Goal: Task Accomplishment & Management: Manage account settings

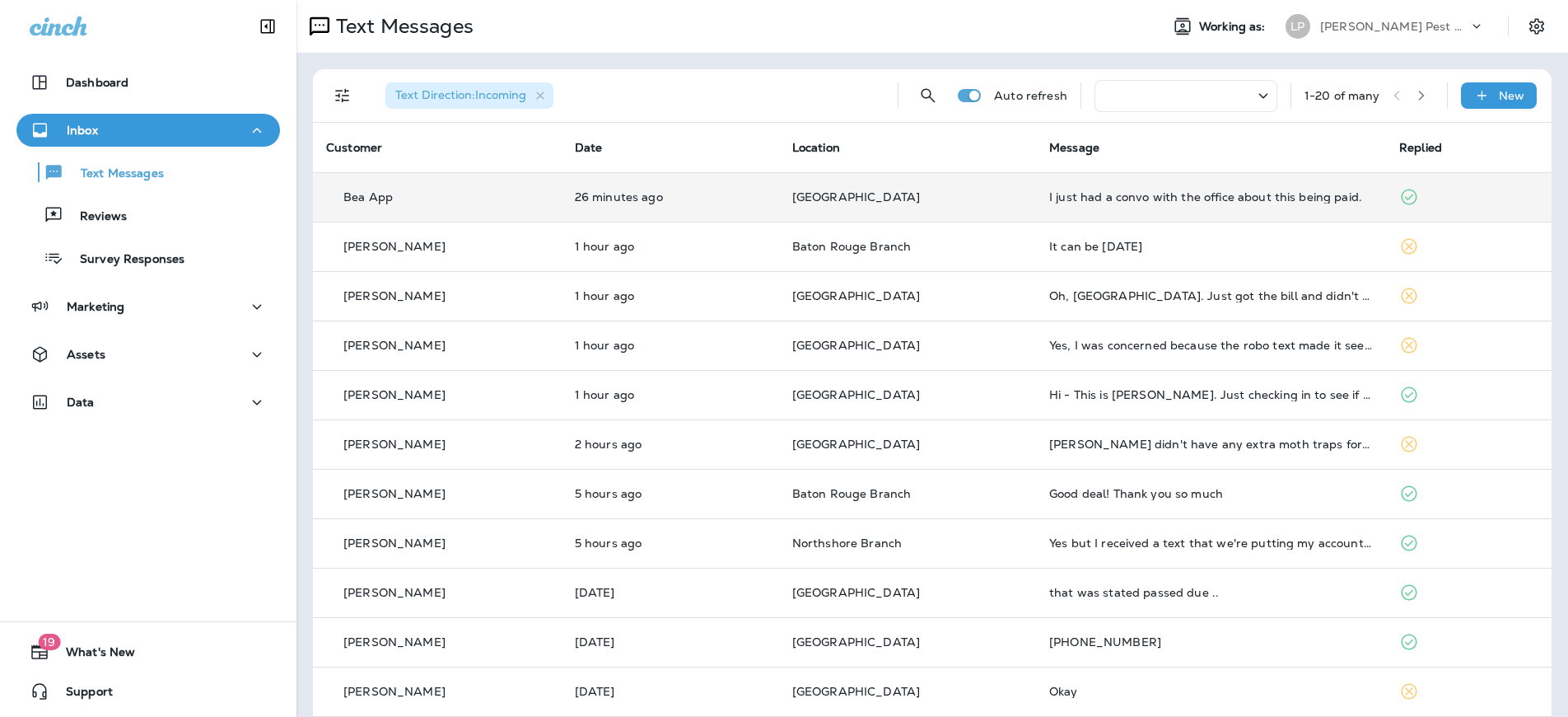
click at [540, 181] on td "Bea App" at bounding box center [437, 196] width 249 height 49
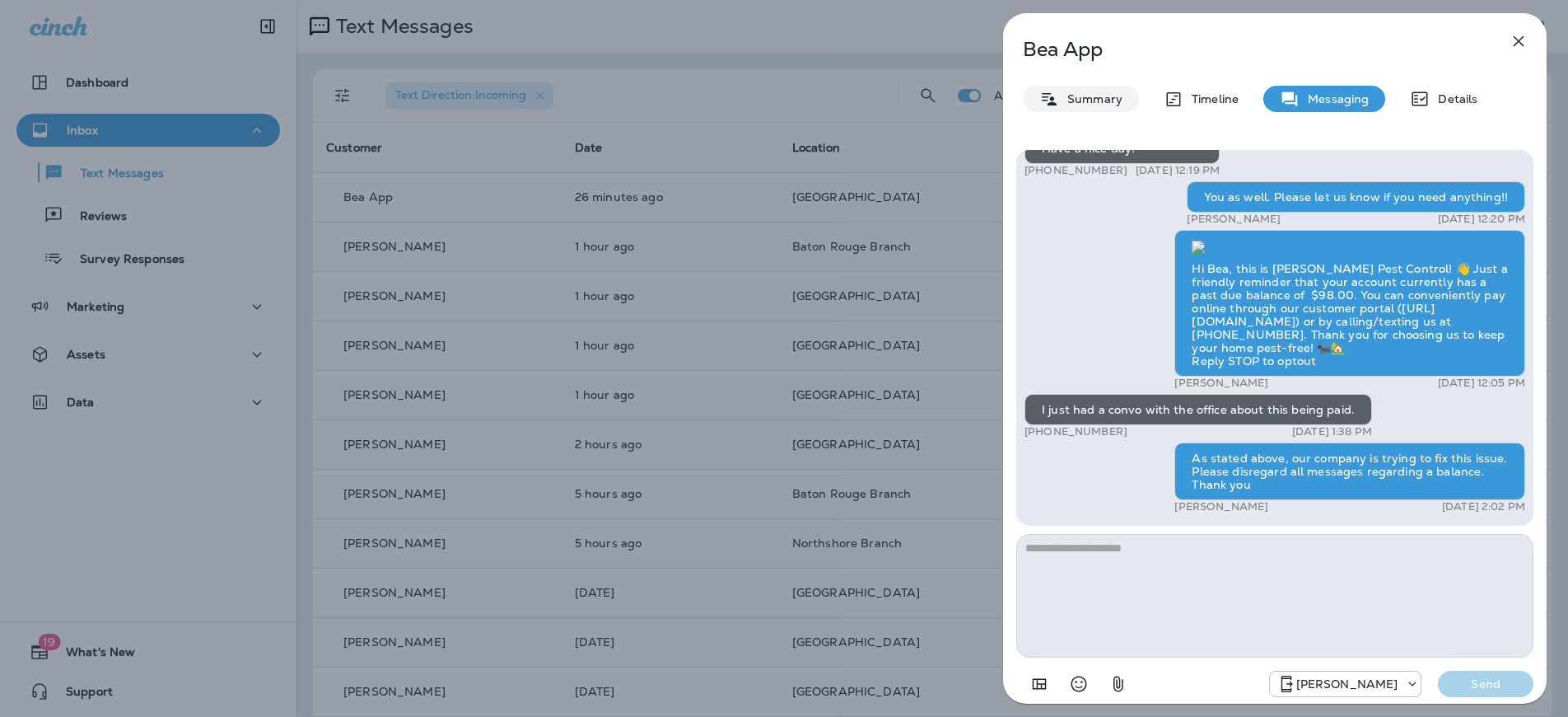
click at [1097, 97] on p "Summary" at bounding box center [1091, 99] width 64 height 13
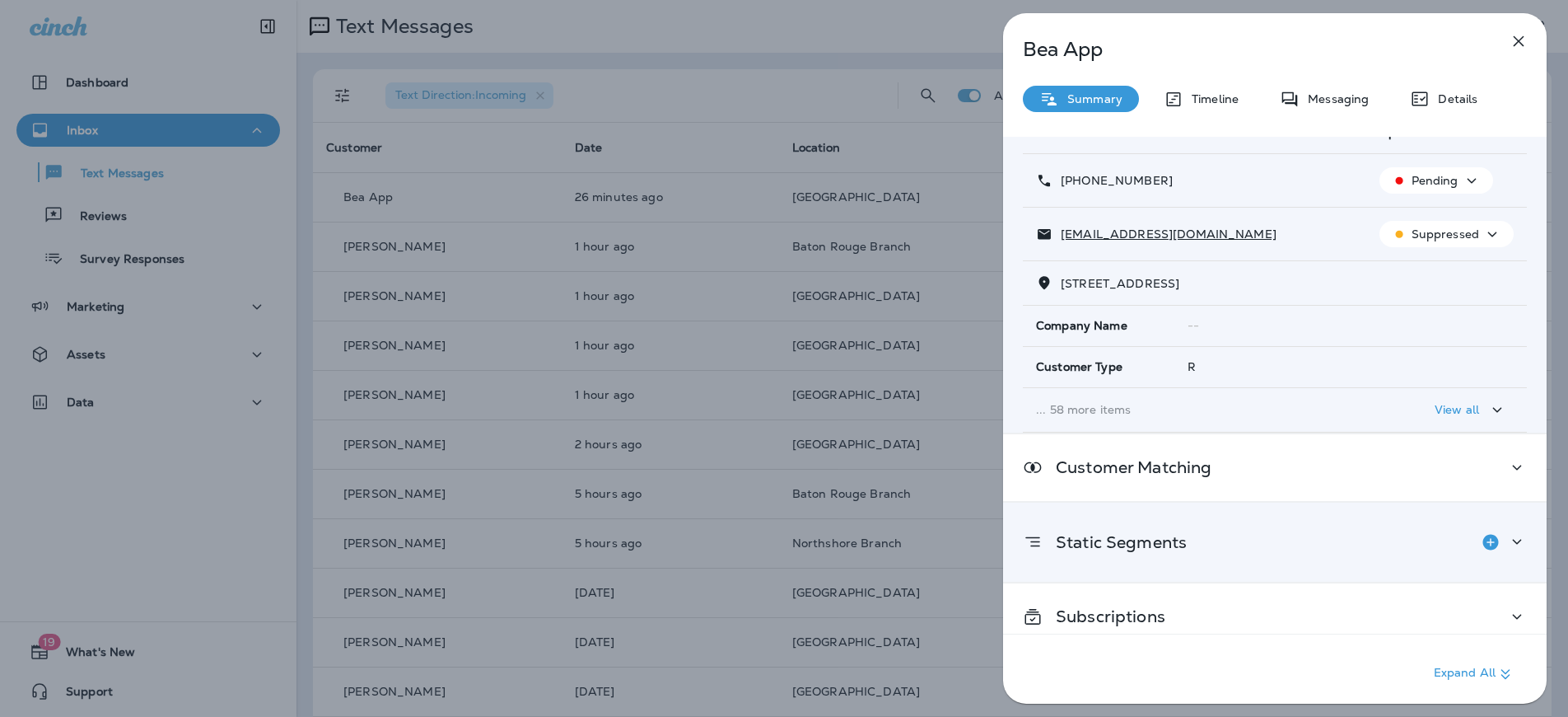
scroll to position [96, 0]
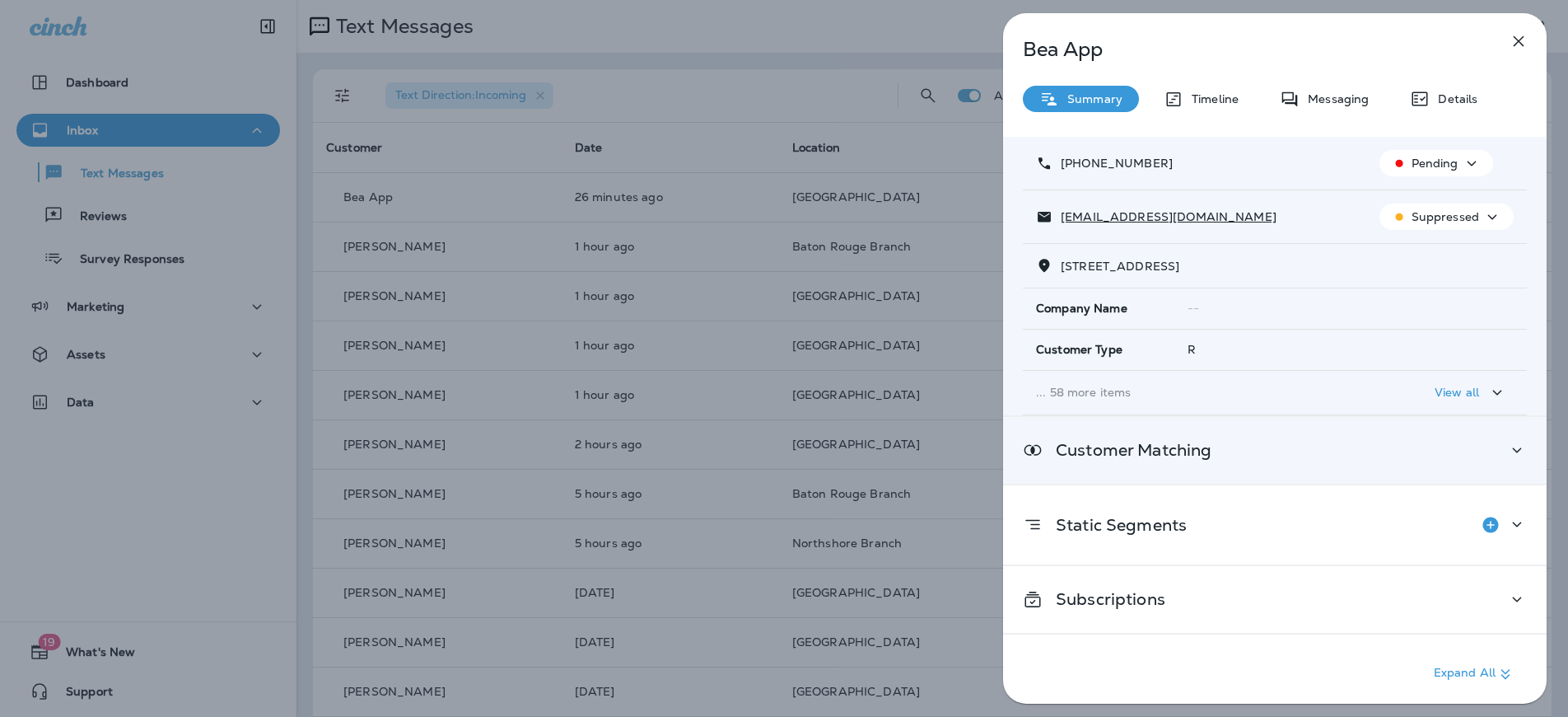
click at [1500, 438] on div "Customer Matching" at bounding box center [1276, 451] width 544 height 67
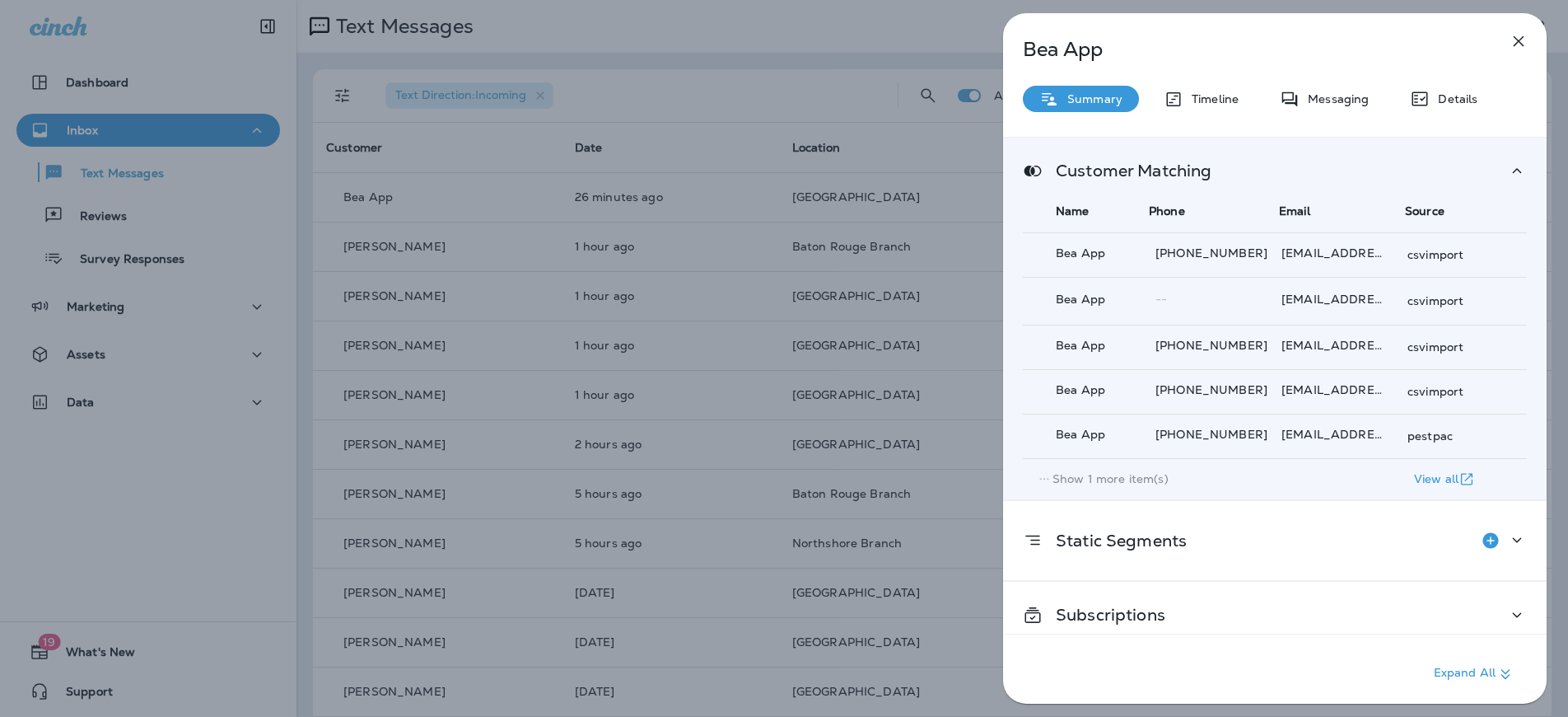
scroll to position [391, 0]
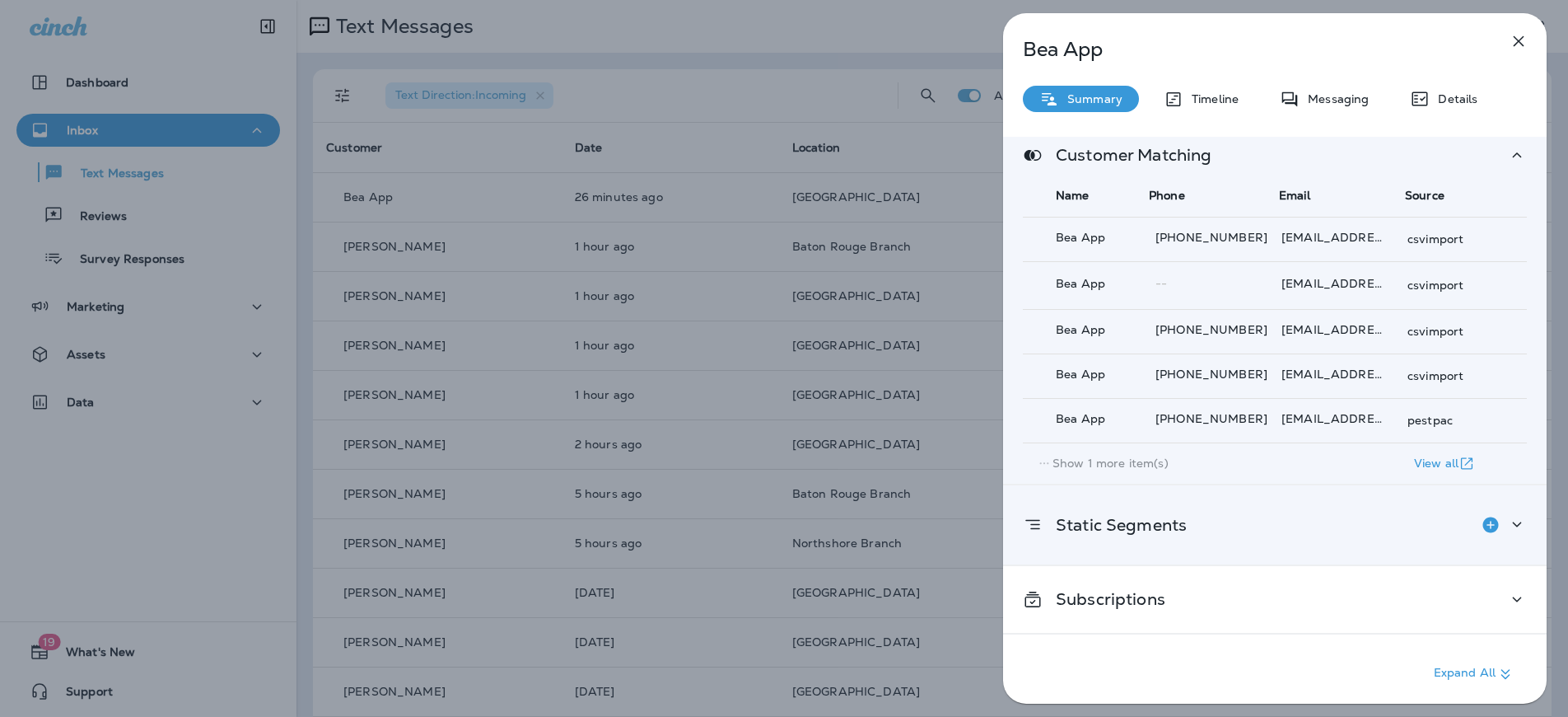
click at [1507, 527] on icon at bounding box center [1516, 525] width 19 height 20
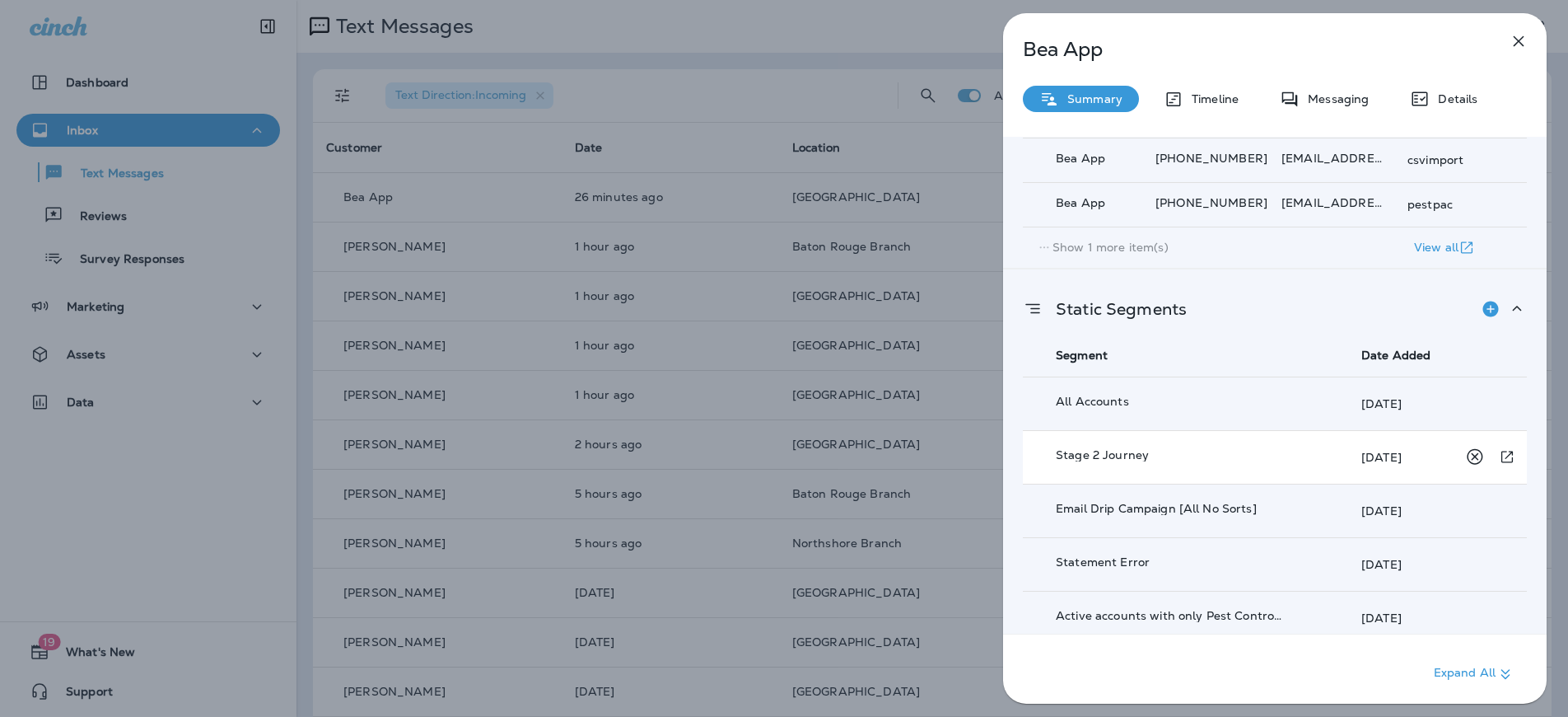
scroll to position [614, 0]
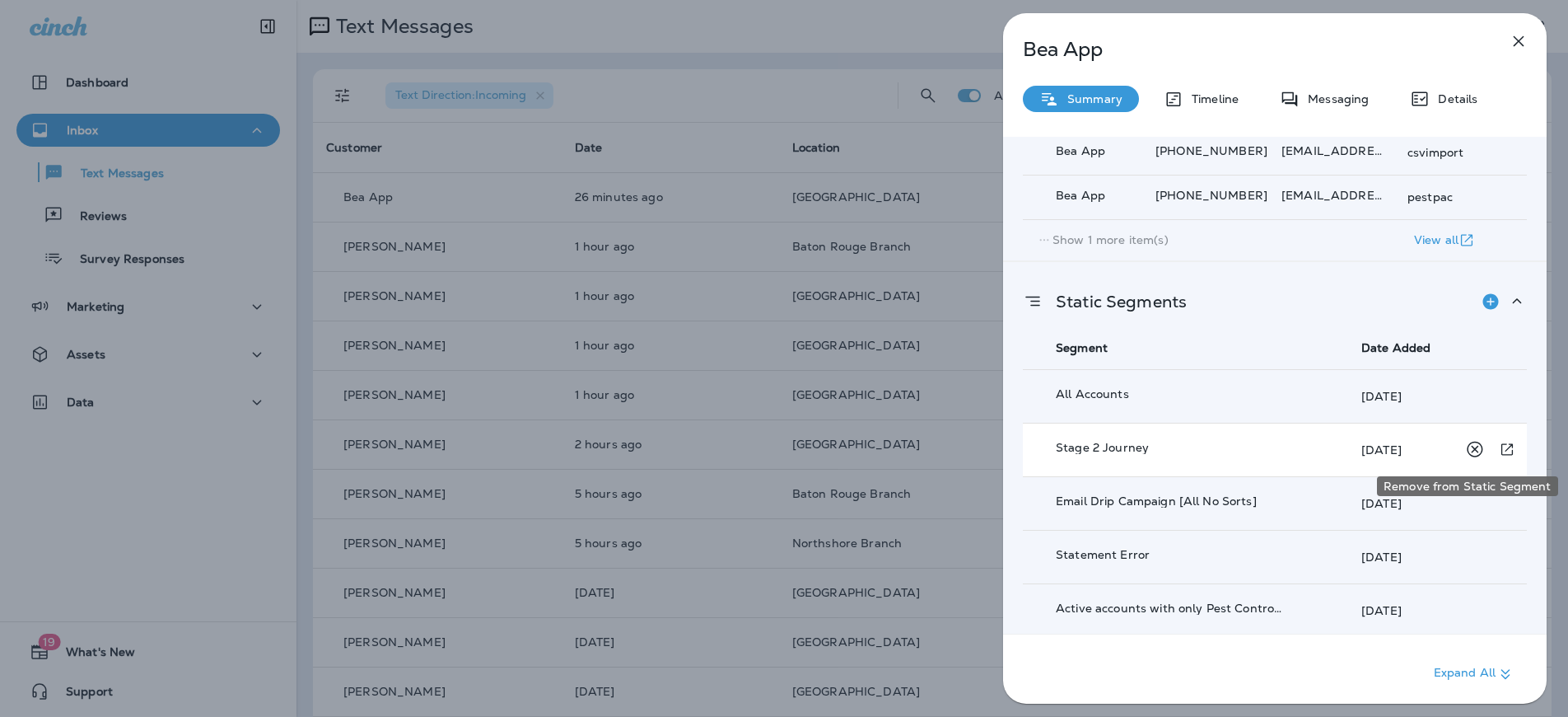
click at [1468, 451] on icon "Remove from Static Segment" at bounding box center [1475, 449] width 16 height 16
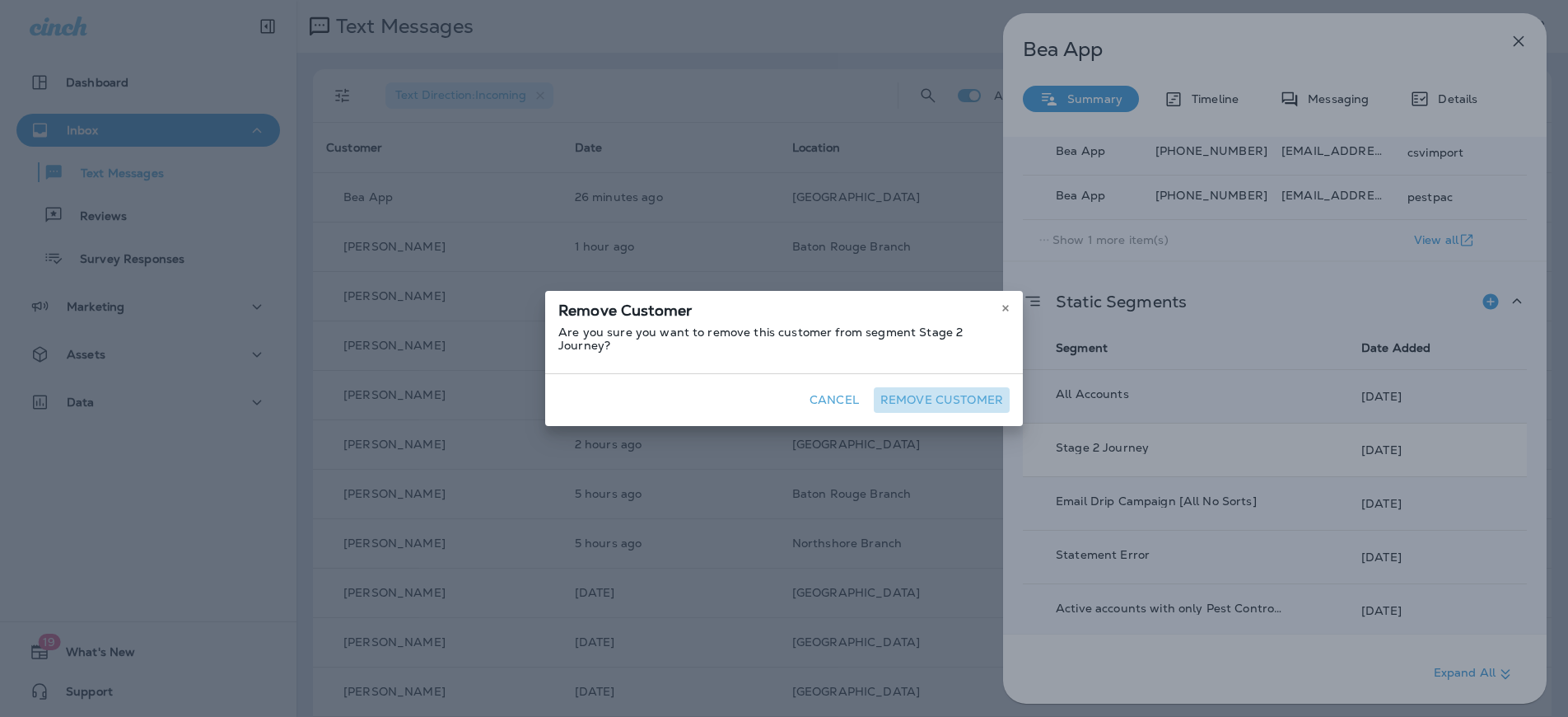
click at [951, 388] on button "Remove Customer" at bounding box center [942, 400] width 136 height 26
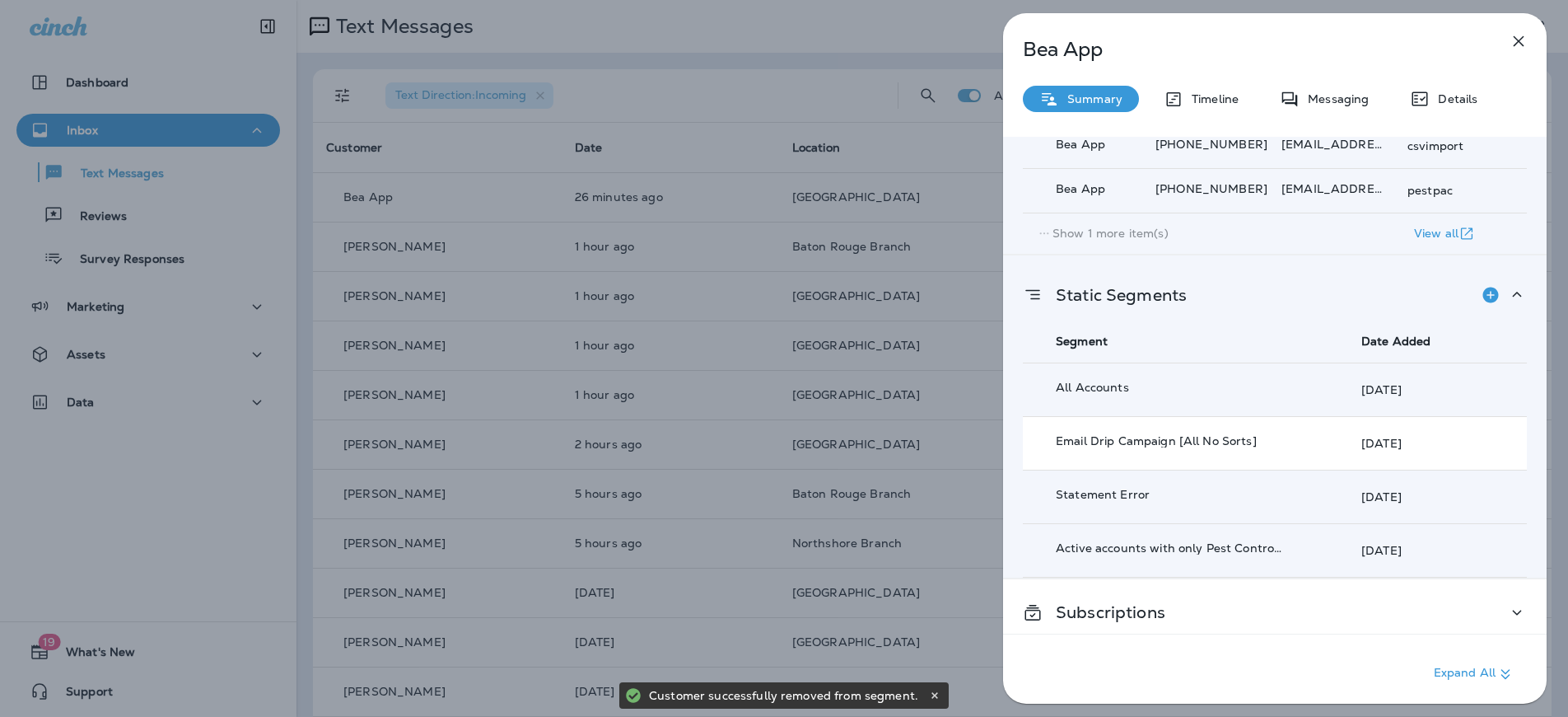
scroll to position [635, 0]
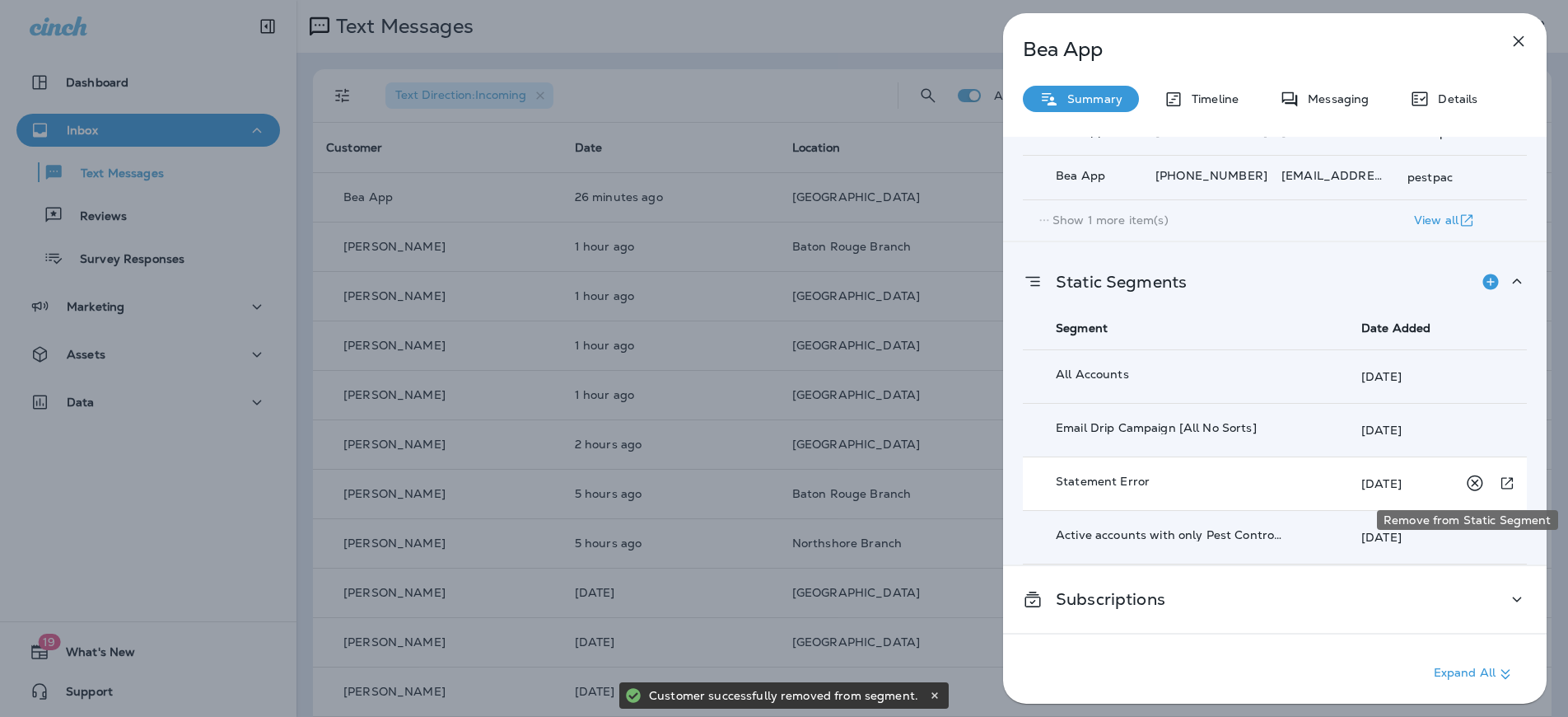
click at [1468, 485] on icon "Remove from Static Segment" at bounding box center [1475, 483] width 16 height 16
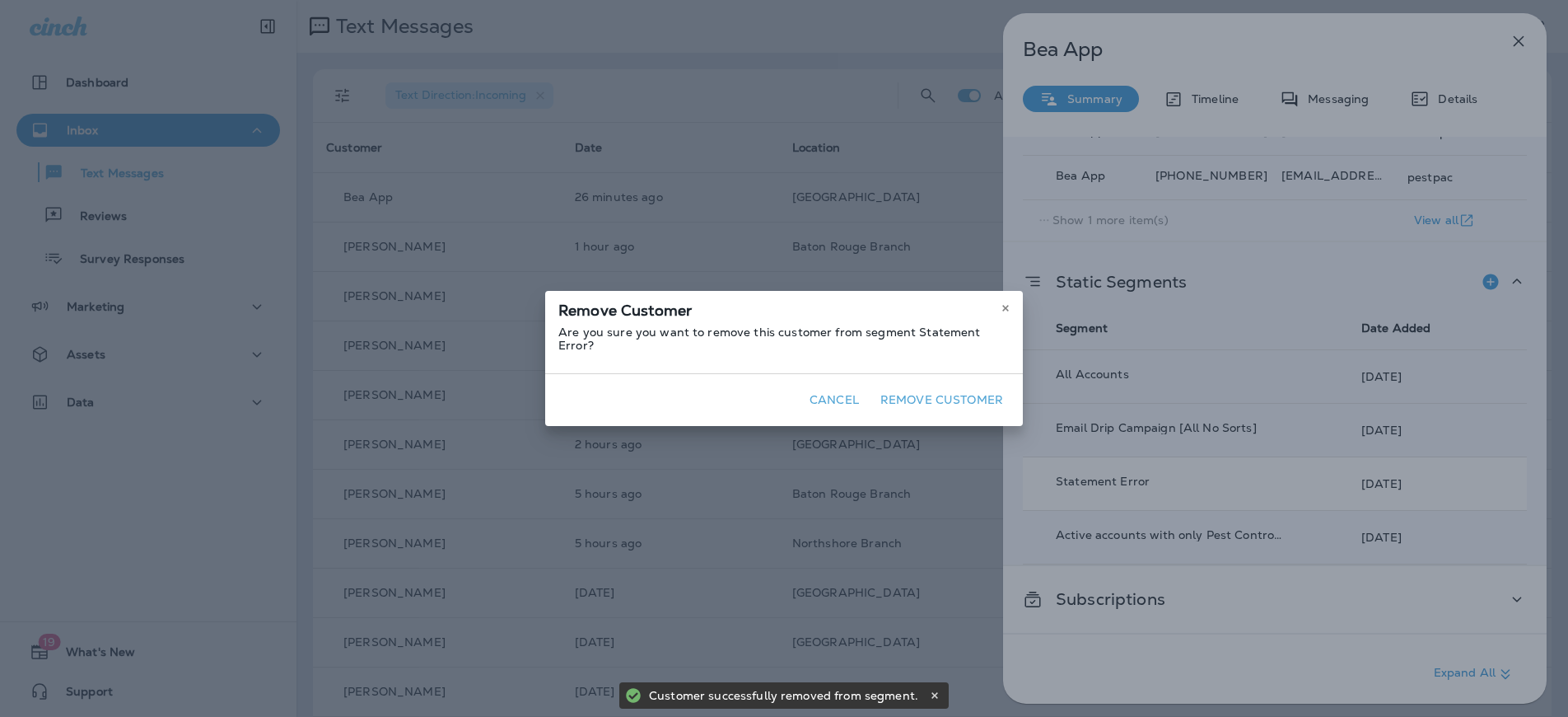
click at [898, 394] on button "Remove Customer" at bounding box center [942, 400] width 136 height 26
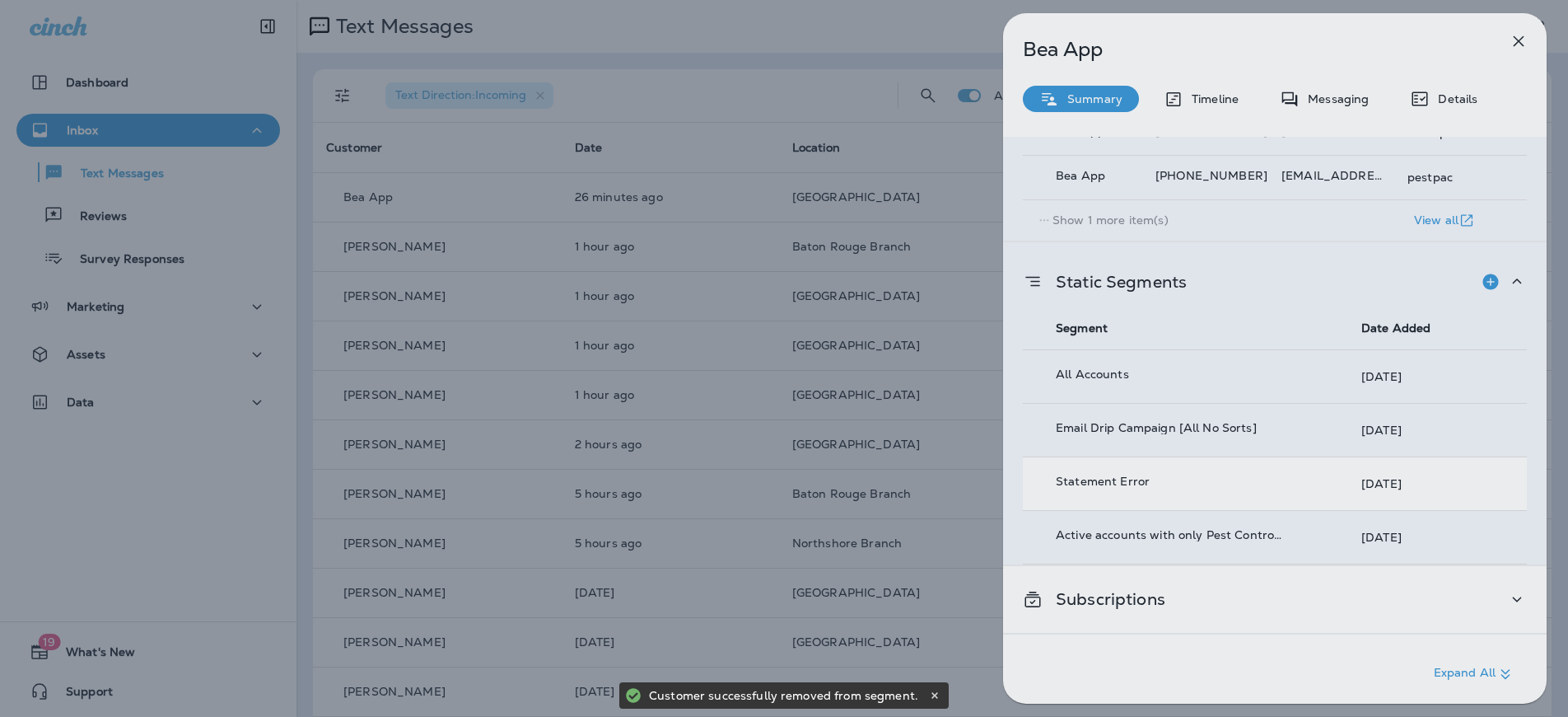
scroll to position [580, 0]
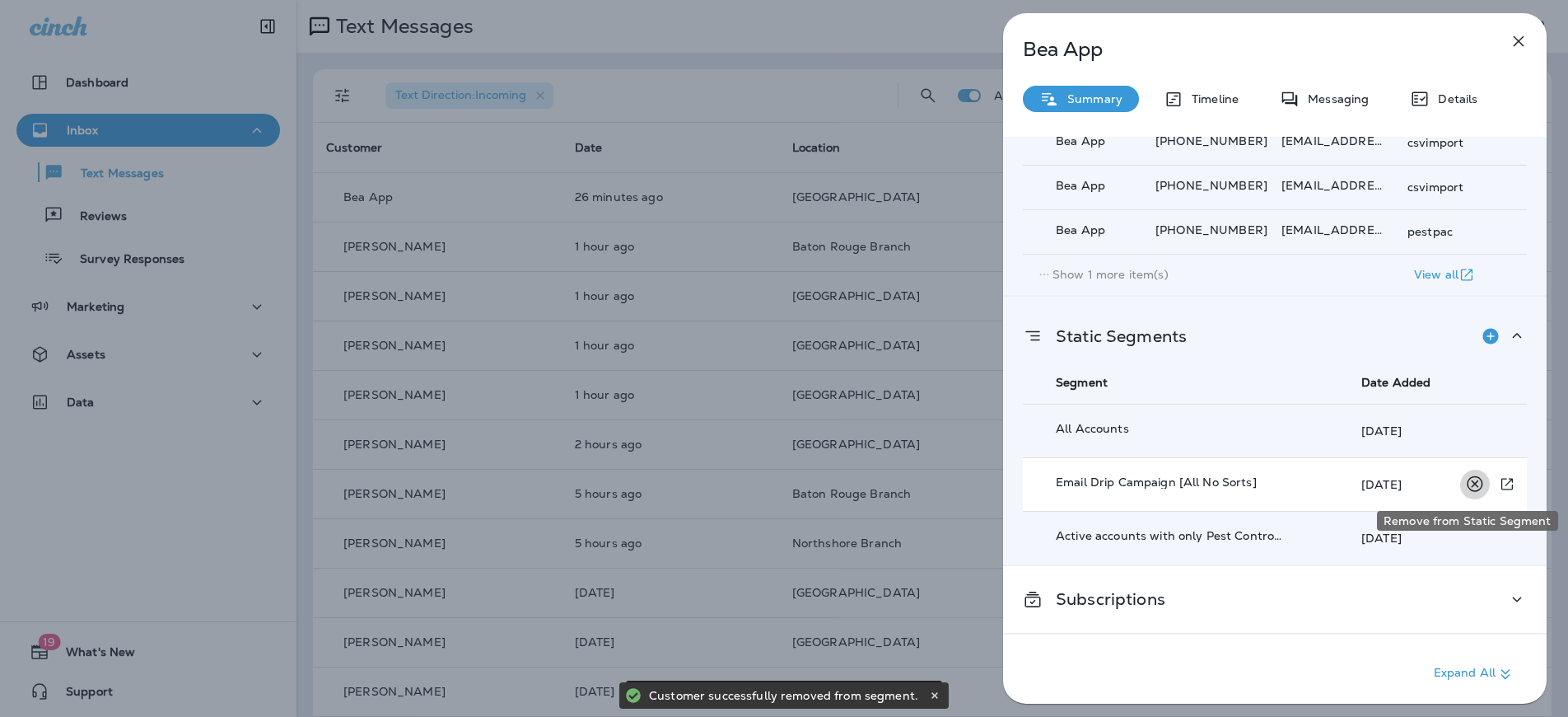
click at [1464, 488] on icon "Remove from Static Segment" at bounding box center [1475, 484] width 20 height 20
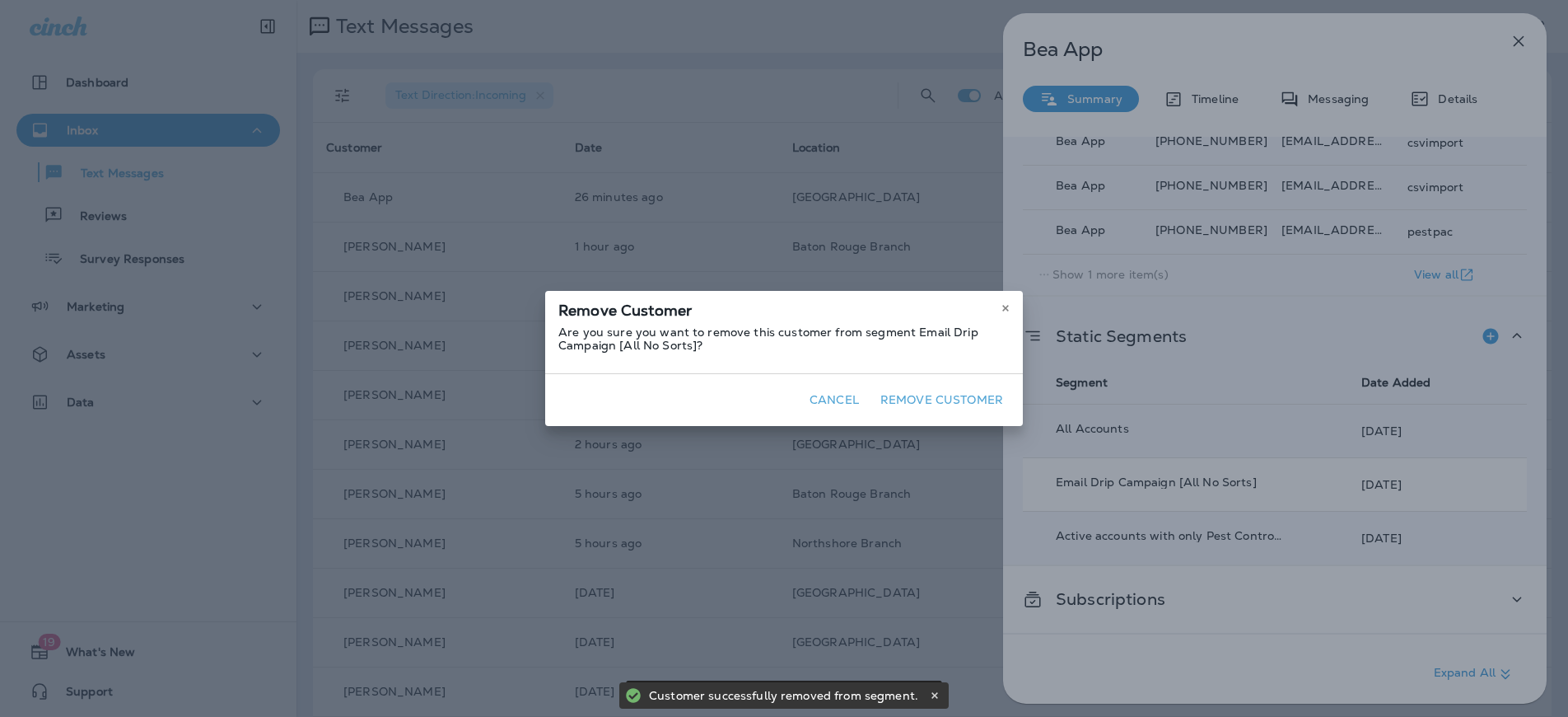
drag, startPoint x: 909, startPoint y: 398, endPoint x: 897, endPoint y: 400, distance: 12.2
click at [910, 398] on button "Remove Customer" at bounding box center [942, 400] width 136 height 26
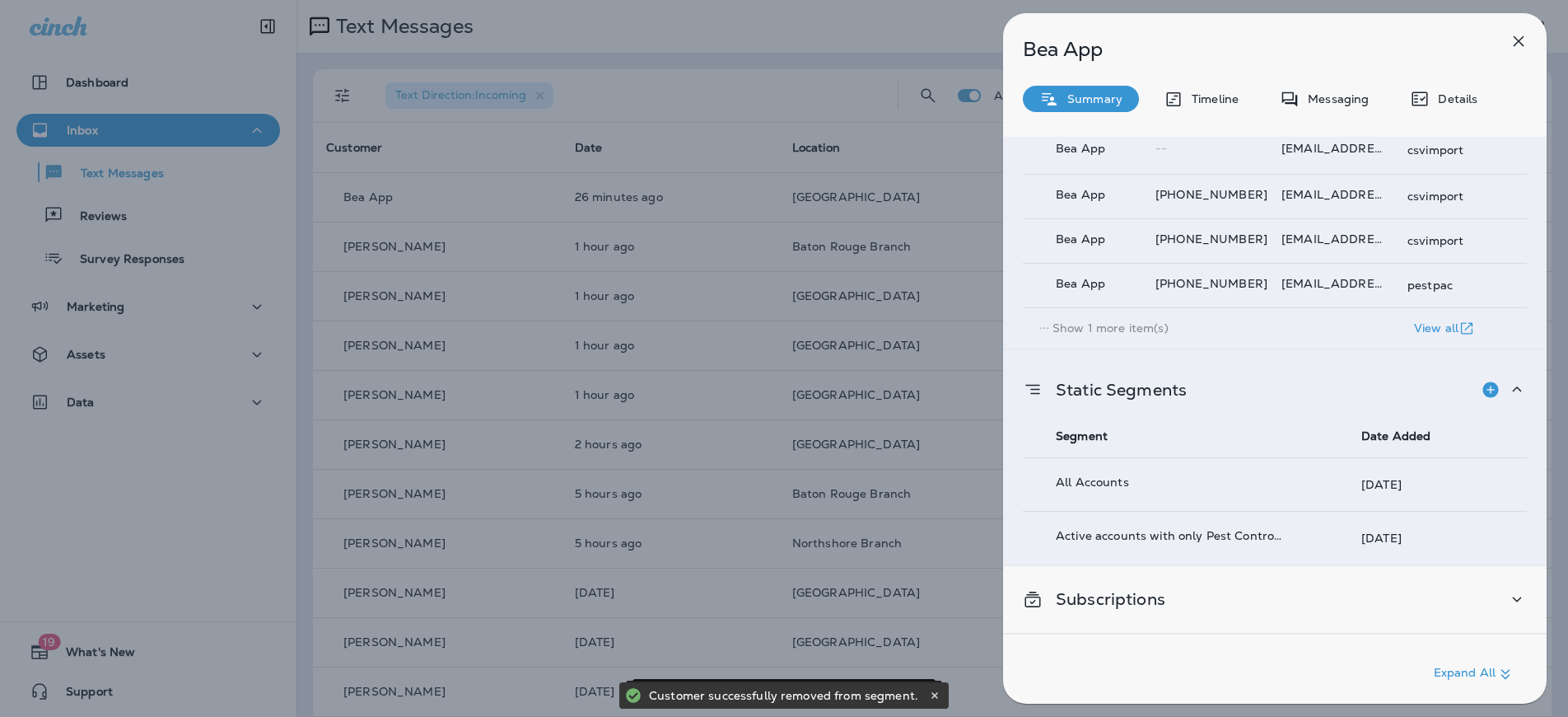
scroll to position [526, 0]
click at [1505, 42] on button "button" at bounding box center [1519, 42] width 33 height 33
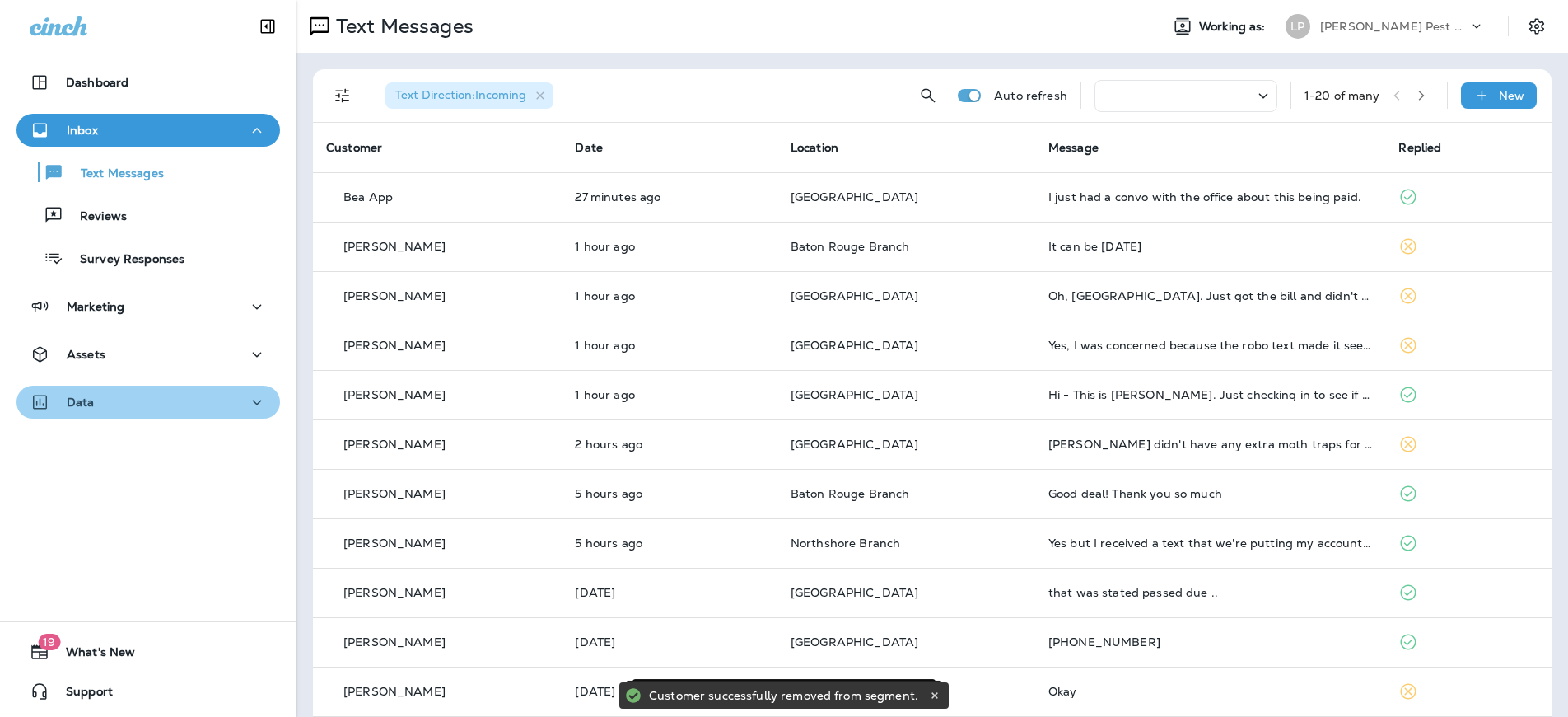
click at [182, 397] on div "Data" at bounding box center [148, 402] width 237 height 20
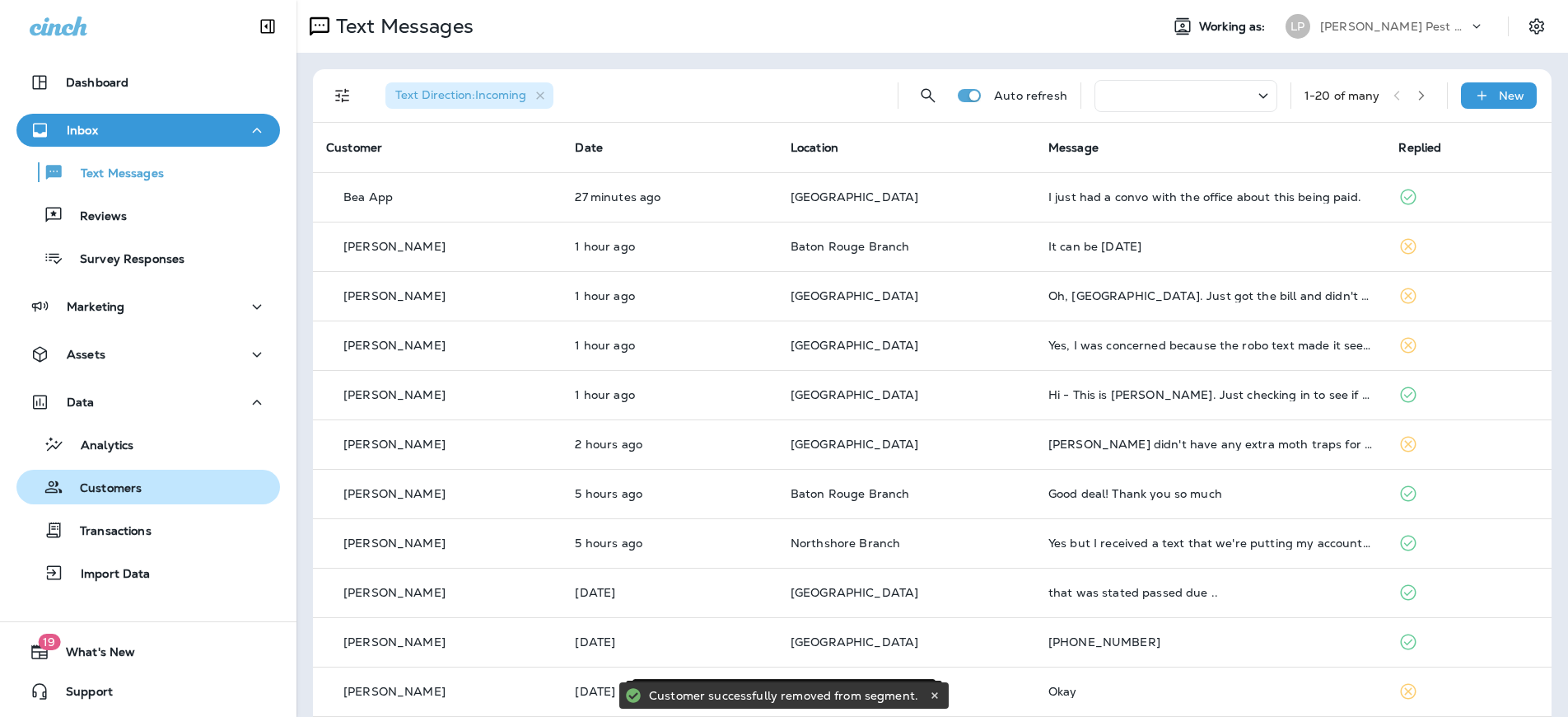
click at [154, 495] on div "Customers" at bounding box center [148, 487] width 251 height 25
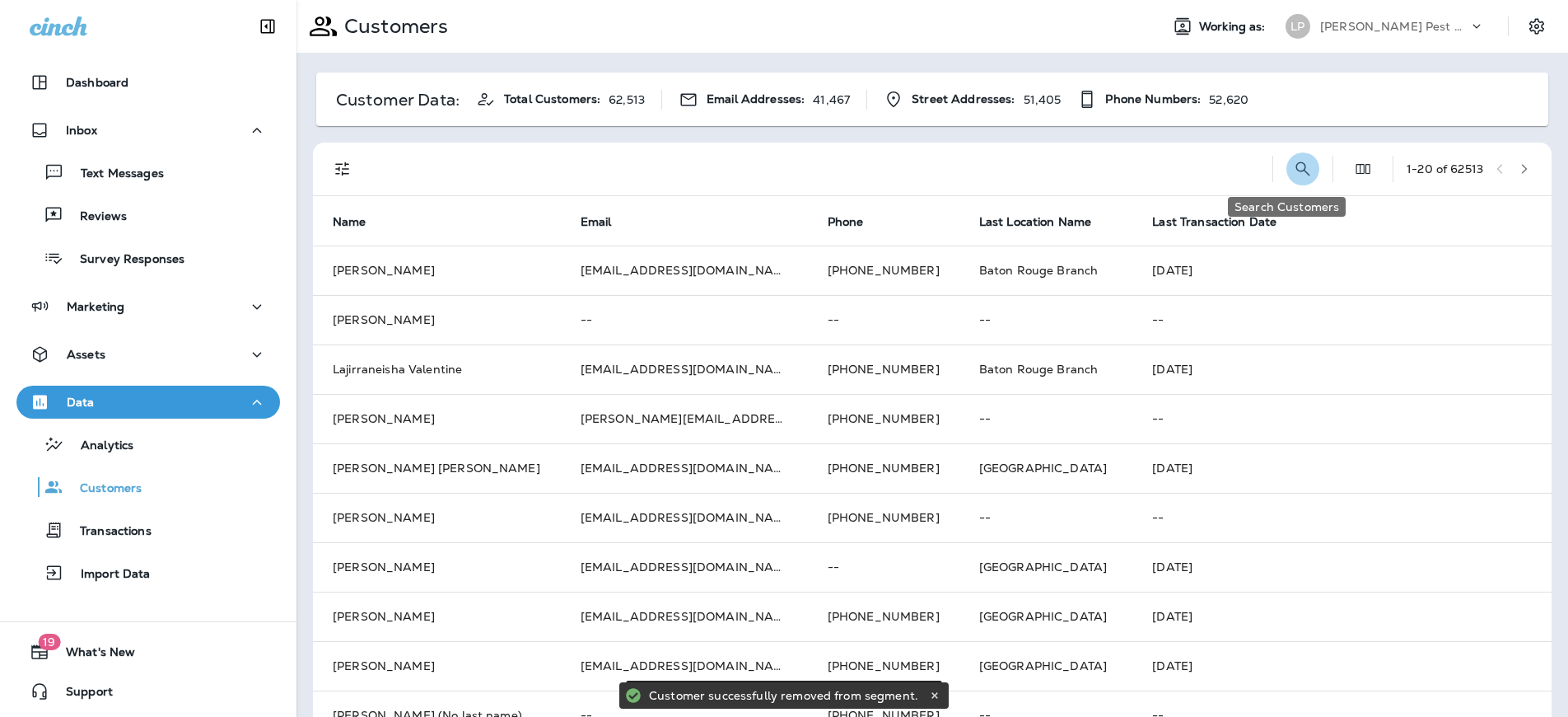
click at [1295, 170] on icon "Search Customers" at bounding box center [1303, 168] width 19 height 19
click at [1161, 173] on input "text" at bounding box center [1216, 167] width 171 height 43
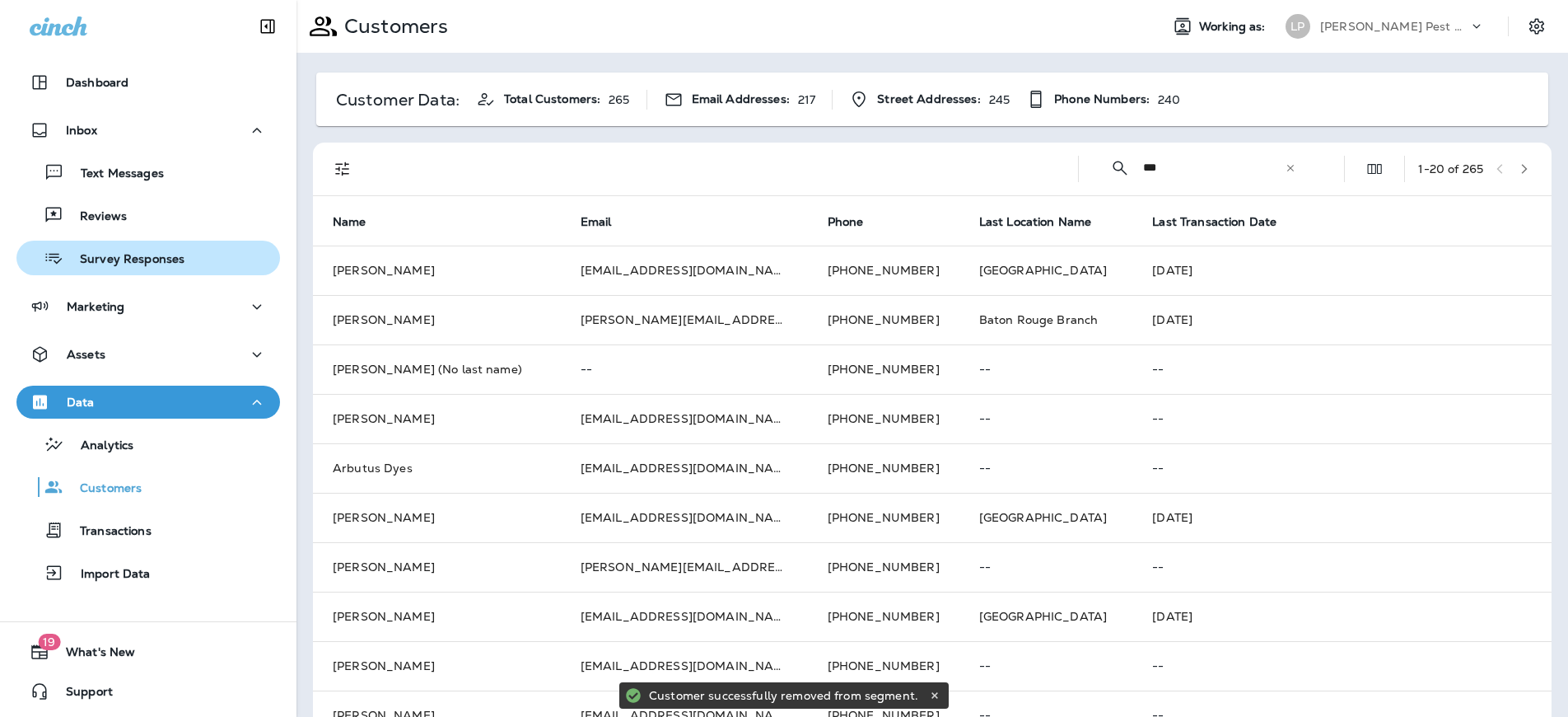
type input "***"
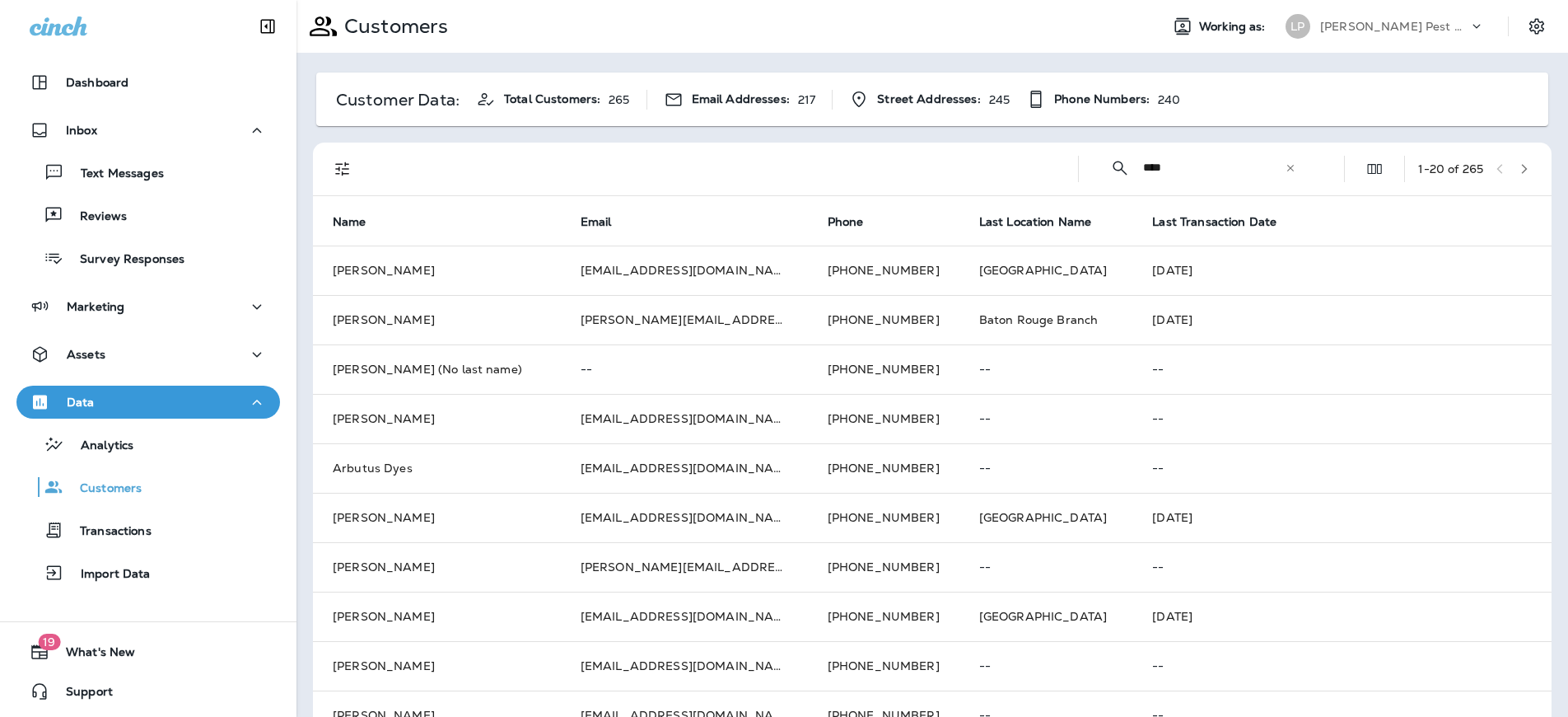
click at [1175, 178] on input "***" at bounding box center [1214, 167] width 142 height 43
drag, startPoint x: 1161, startPoint y: 173, endPoint x: 1106, endPoint y: 167, distance: 55.3
click at [1106, 167] on div "​ *** ​ ​" at bounding box center [1204, 167] width 222 height 43
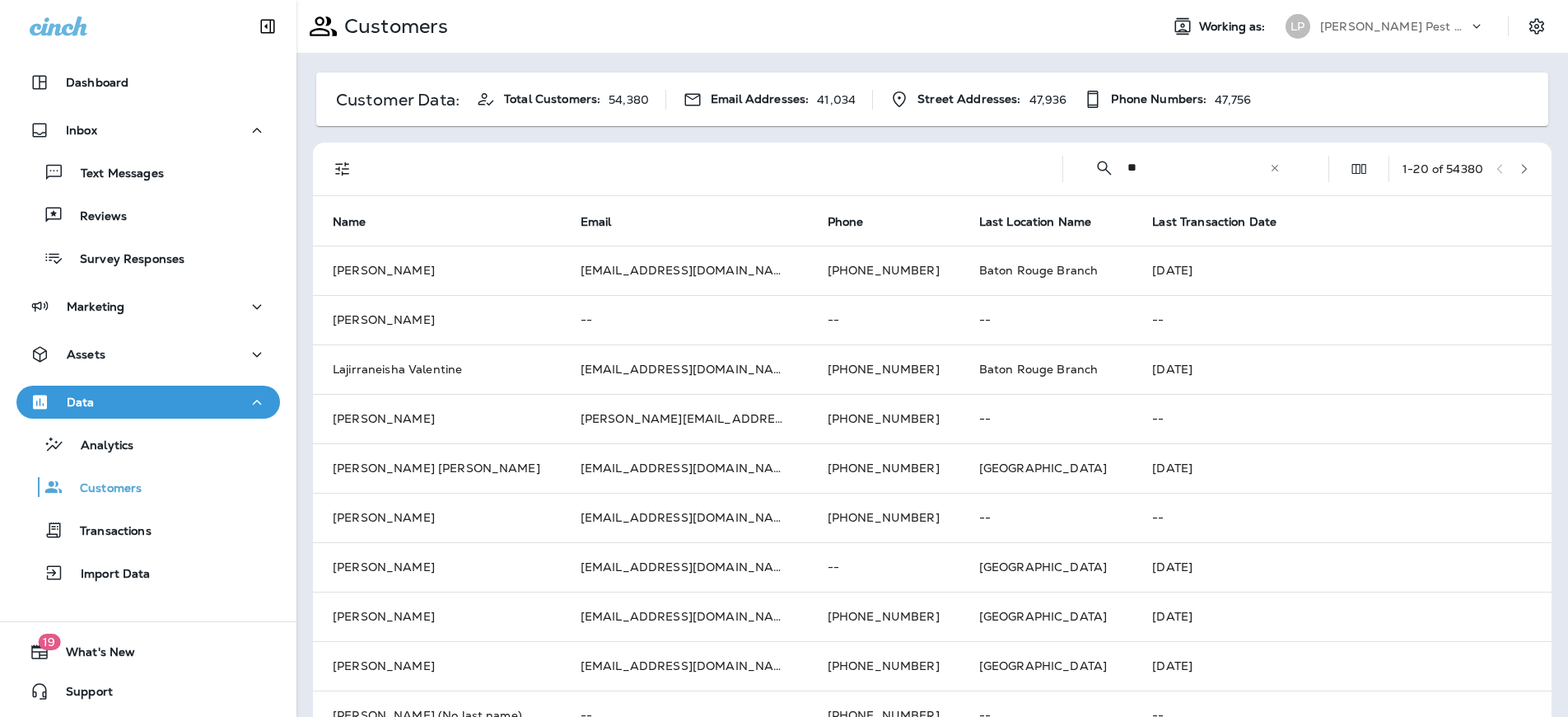
type input "***"
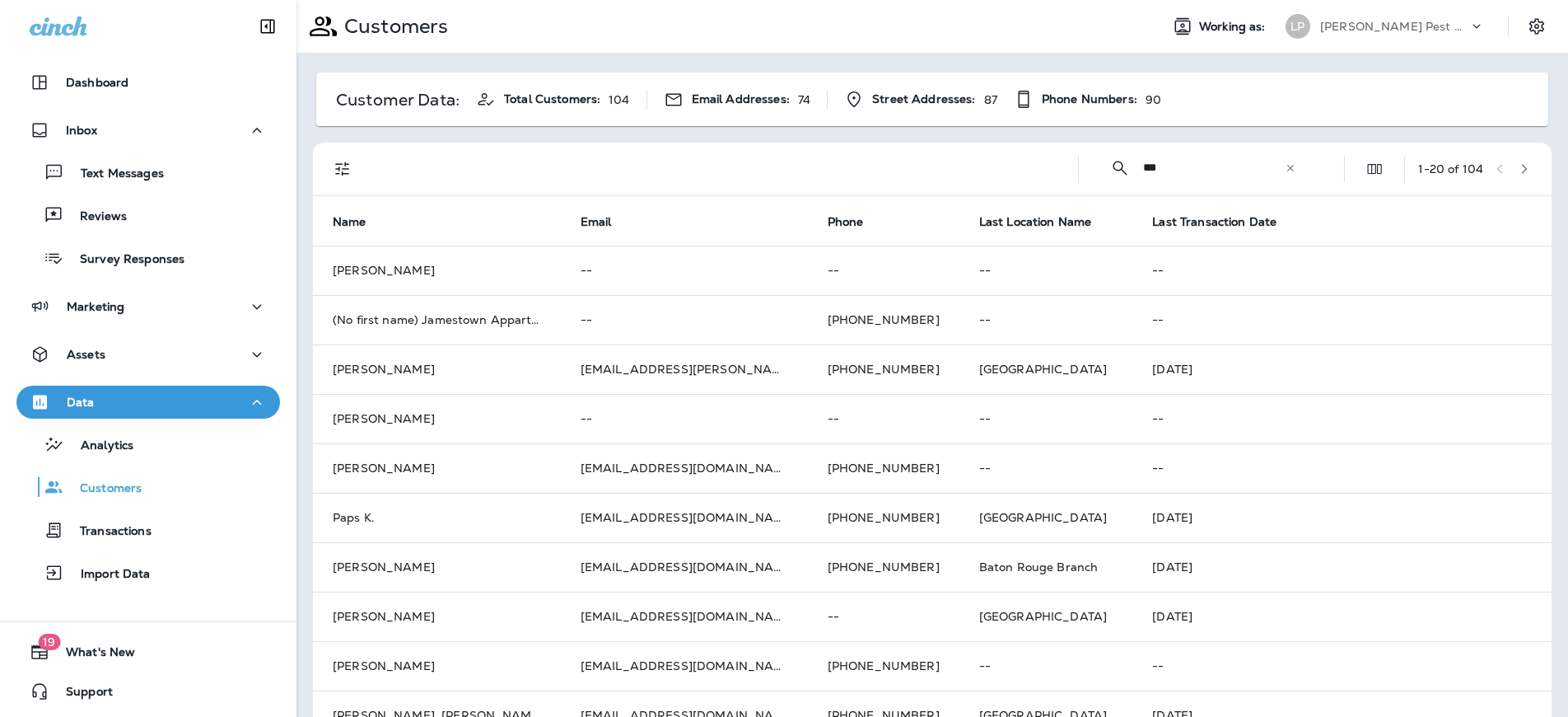
drag, startPoint x: 1206, startPoint y: 162, endPoint x: 1040, endPoint y: 133, distance: 168.5
click at [1040, 133] on div "Customer Data: Total Customers: 104 Email Addresses: 74 Street Addresses: 87 Ph…" at bounding box center [932, 652] width 1272 height 1199
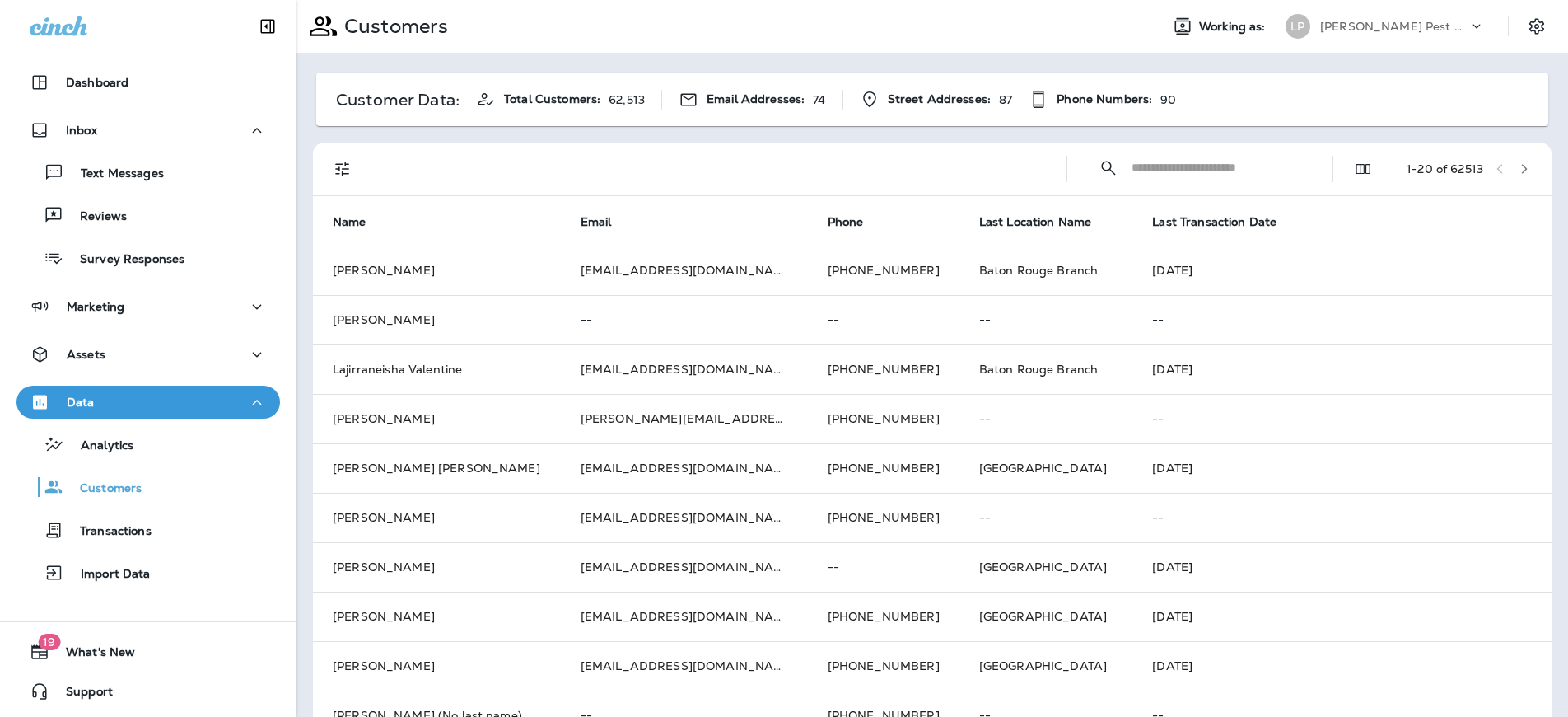
click at [1169, 170] on input "text" at bounding box center [1216, 167] width 171 height 43
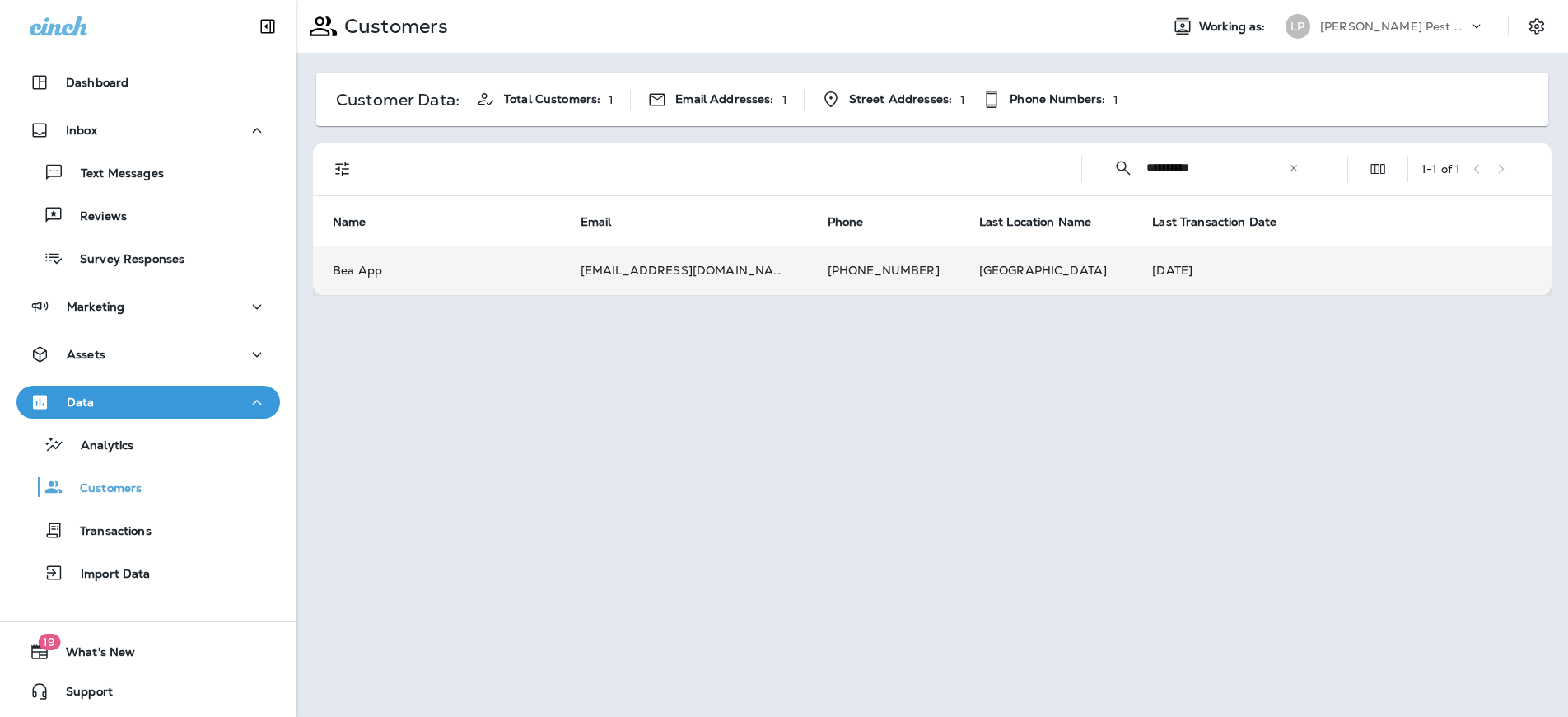
type input "**********"
click at [508, 282] on td "Bea App" at bounding box center [437, 269] width 248 height 49
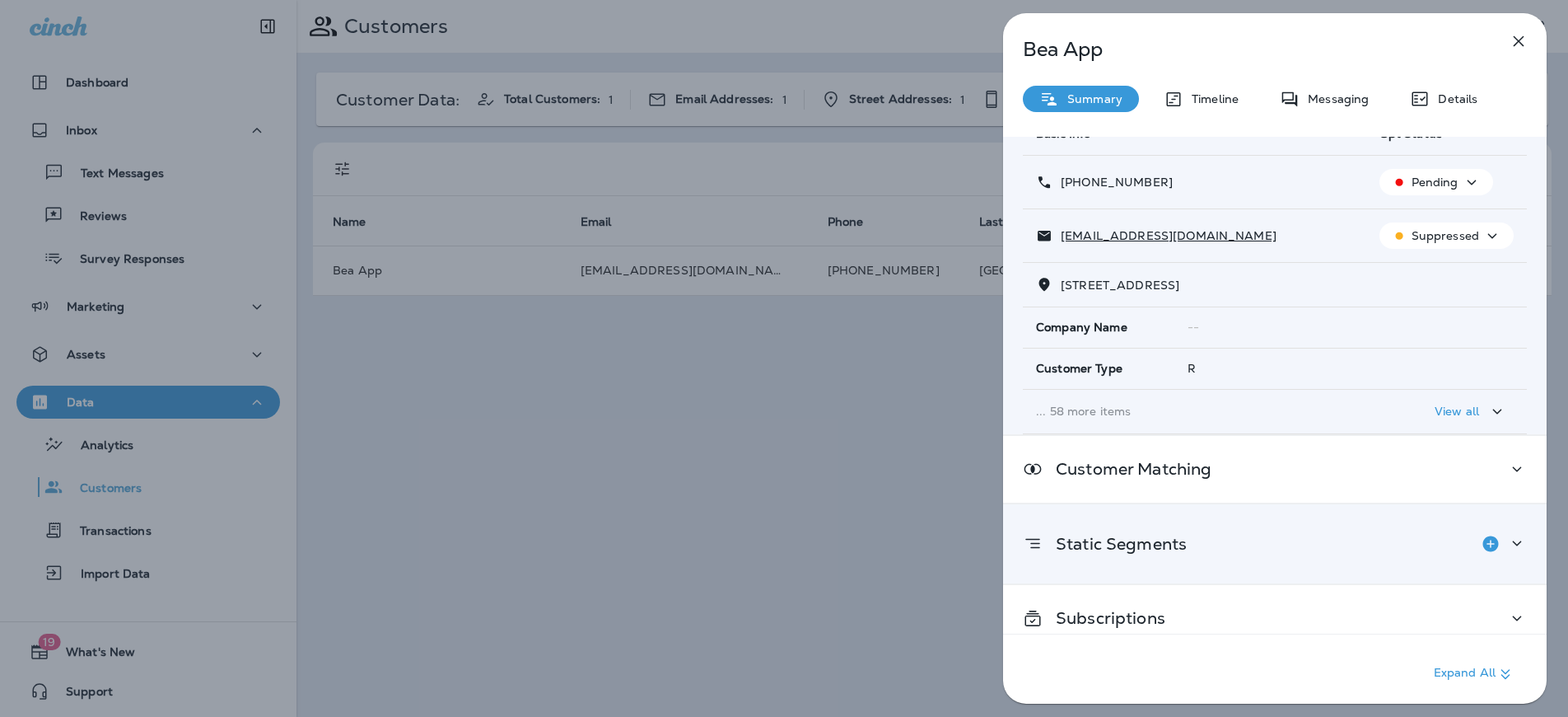
scroll to position [96, 0]
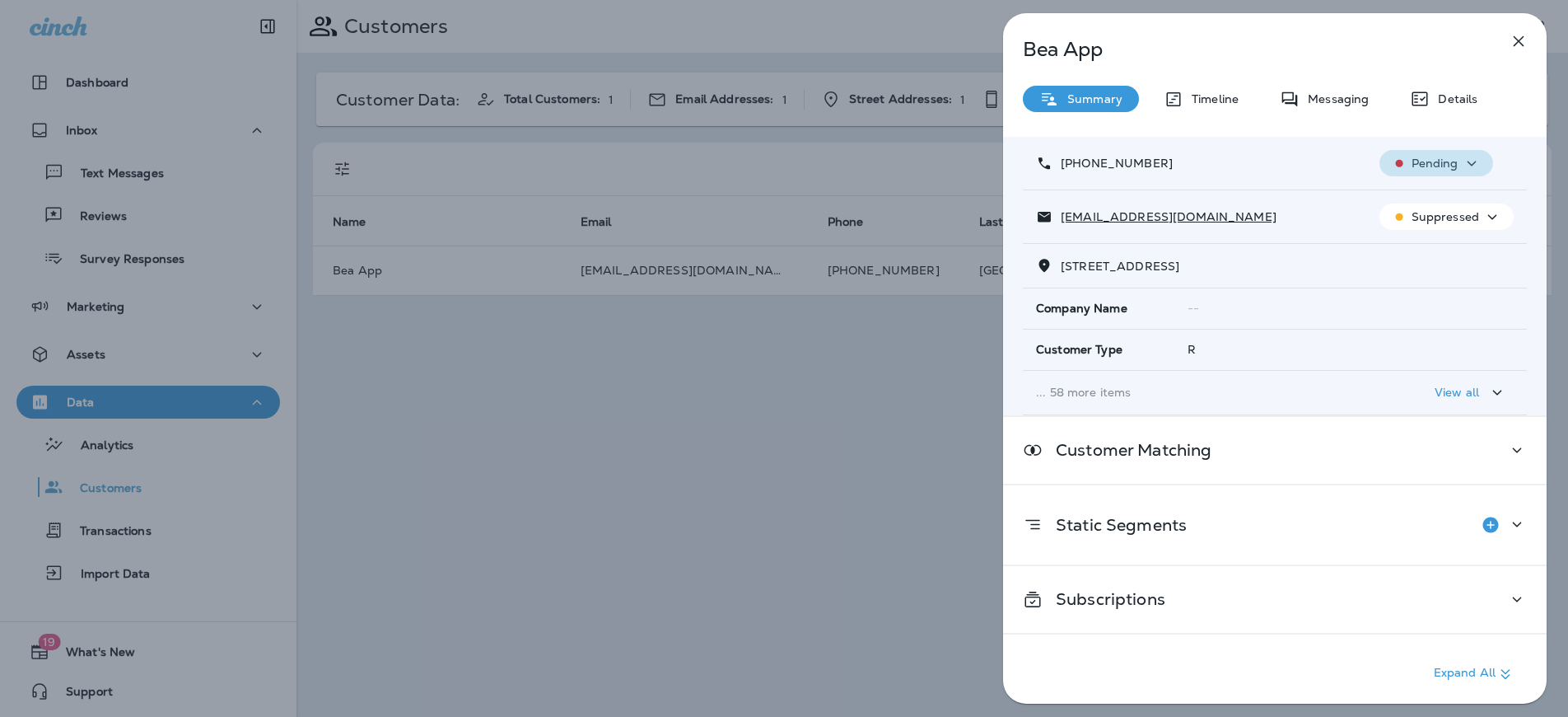
click at [1423, 167] on p "Pending" at bounding box center [1435, 163] width 47 height 13
click at [1412, 204] on p "Opt out" at bounding box center [1425, 203] width 44 height 13
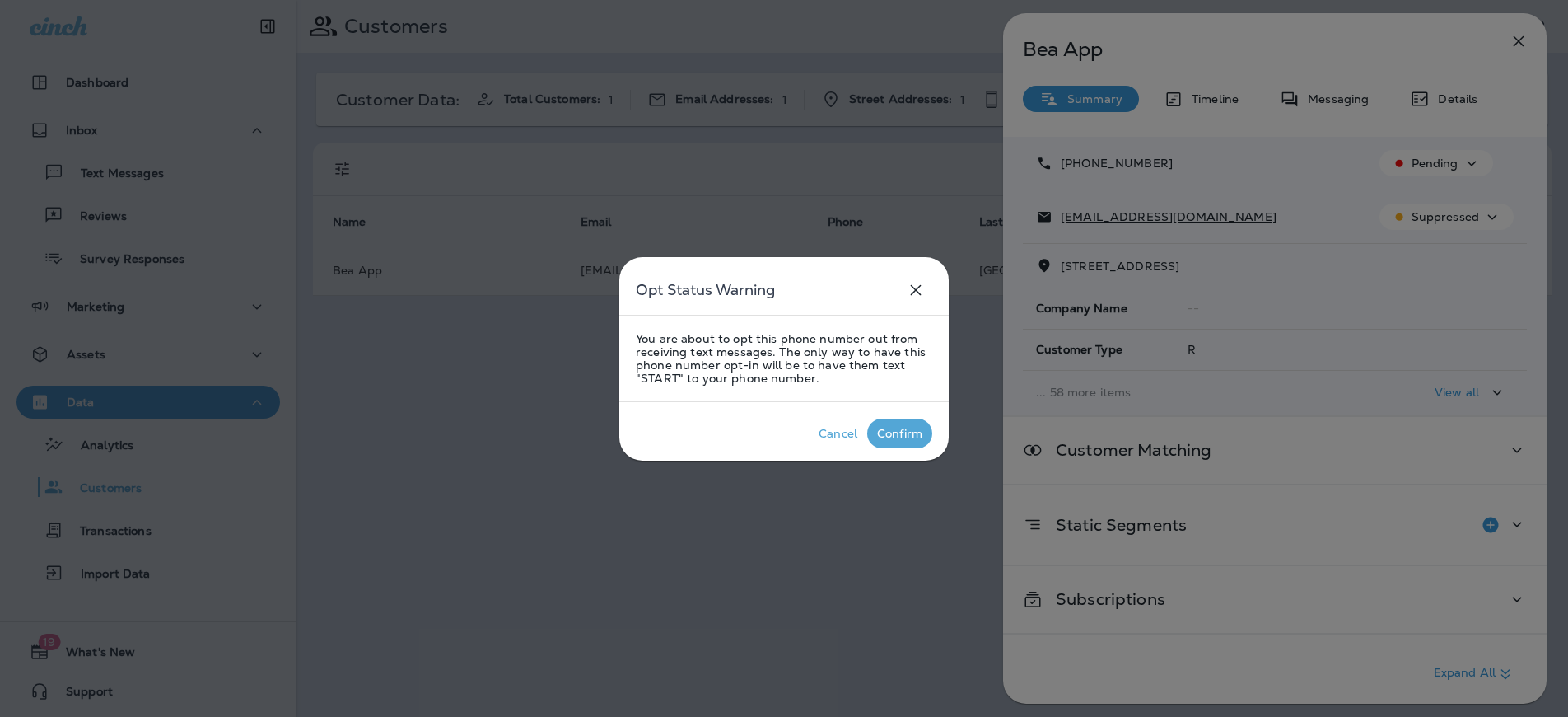
click at [875, 434] on p "Confirm" at bounding box center [900, 433] width 52 height 19
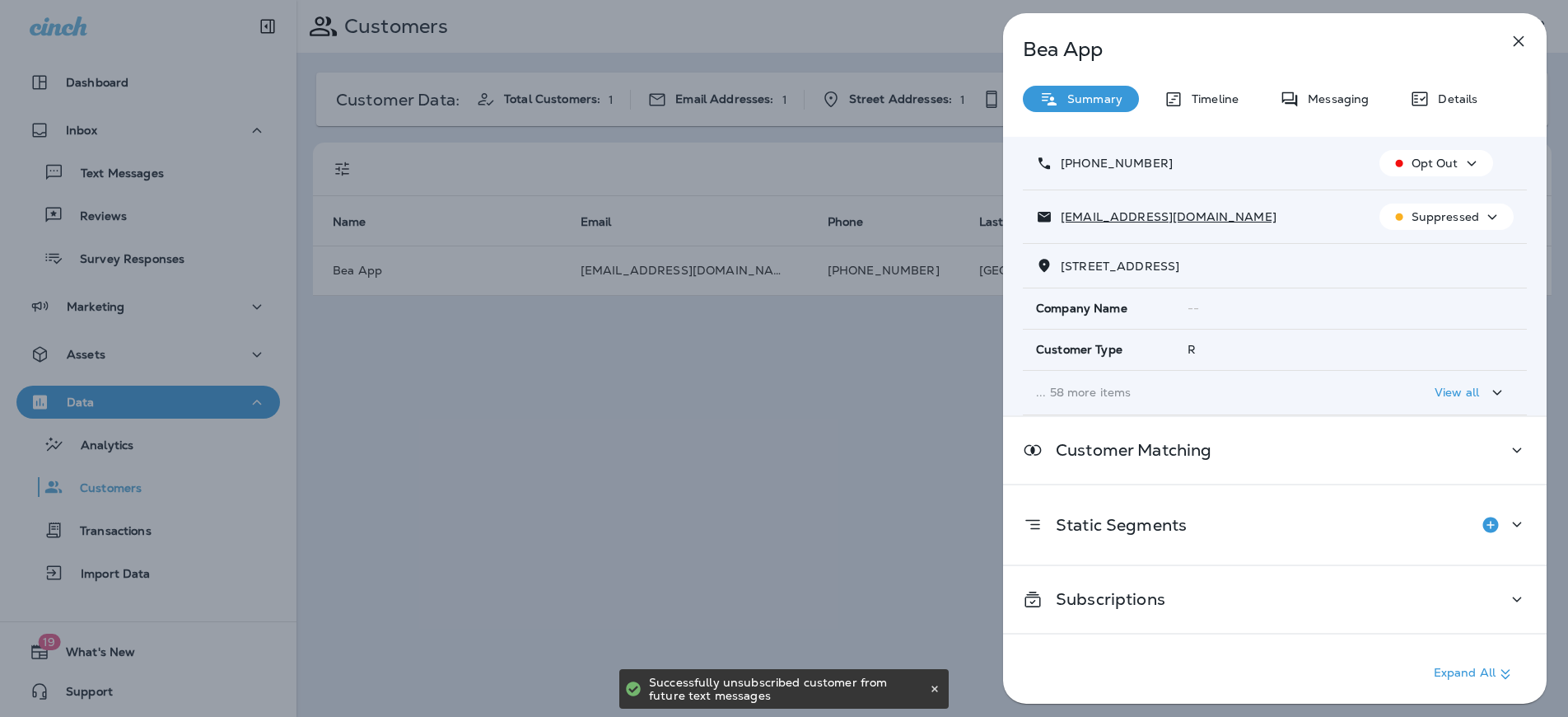
click at [1455, 221] on p "Suppressed" at bounding box center [1445, 216] width 68 height 13
click at [1413, 260] on p "Unsubscribe" at bounding box center [1447, 256] width 71 height 13
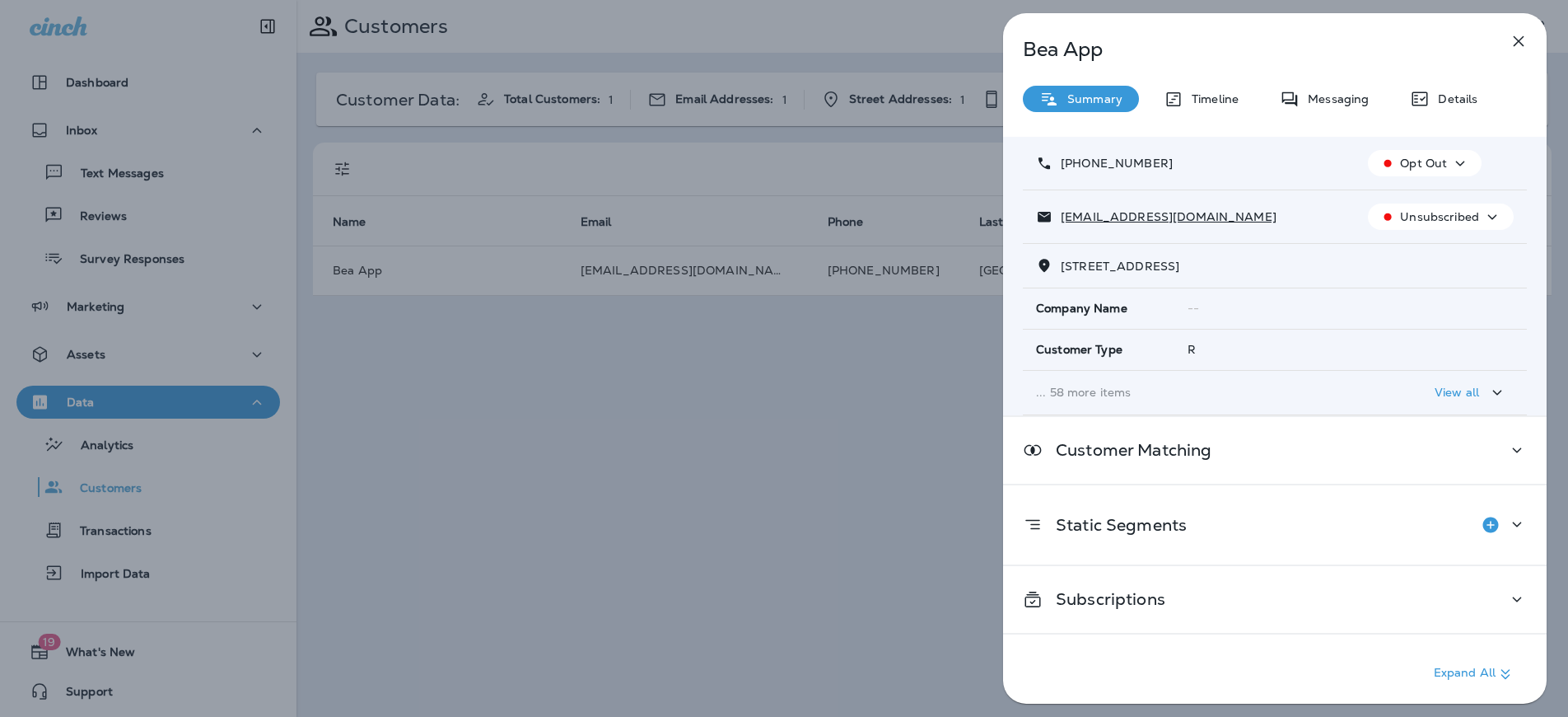
click at [1517, 36] on icon "button" at bounding box center [1518, 41] width 19 height 19
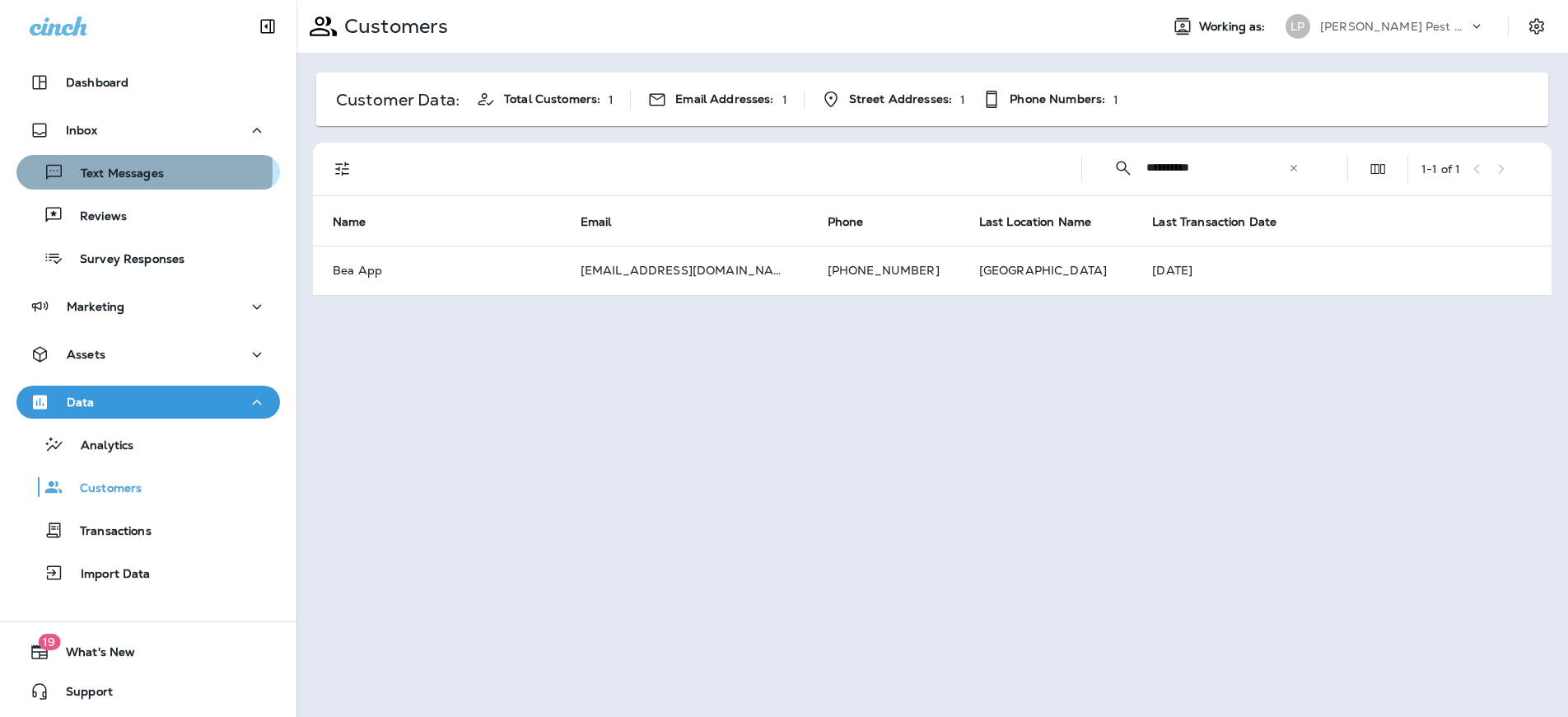
click at [97, 170] on p "Text Messages" at bounding box center [114, 174] width 100 height 16
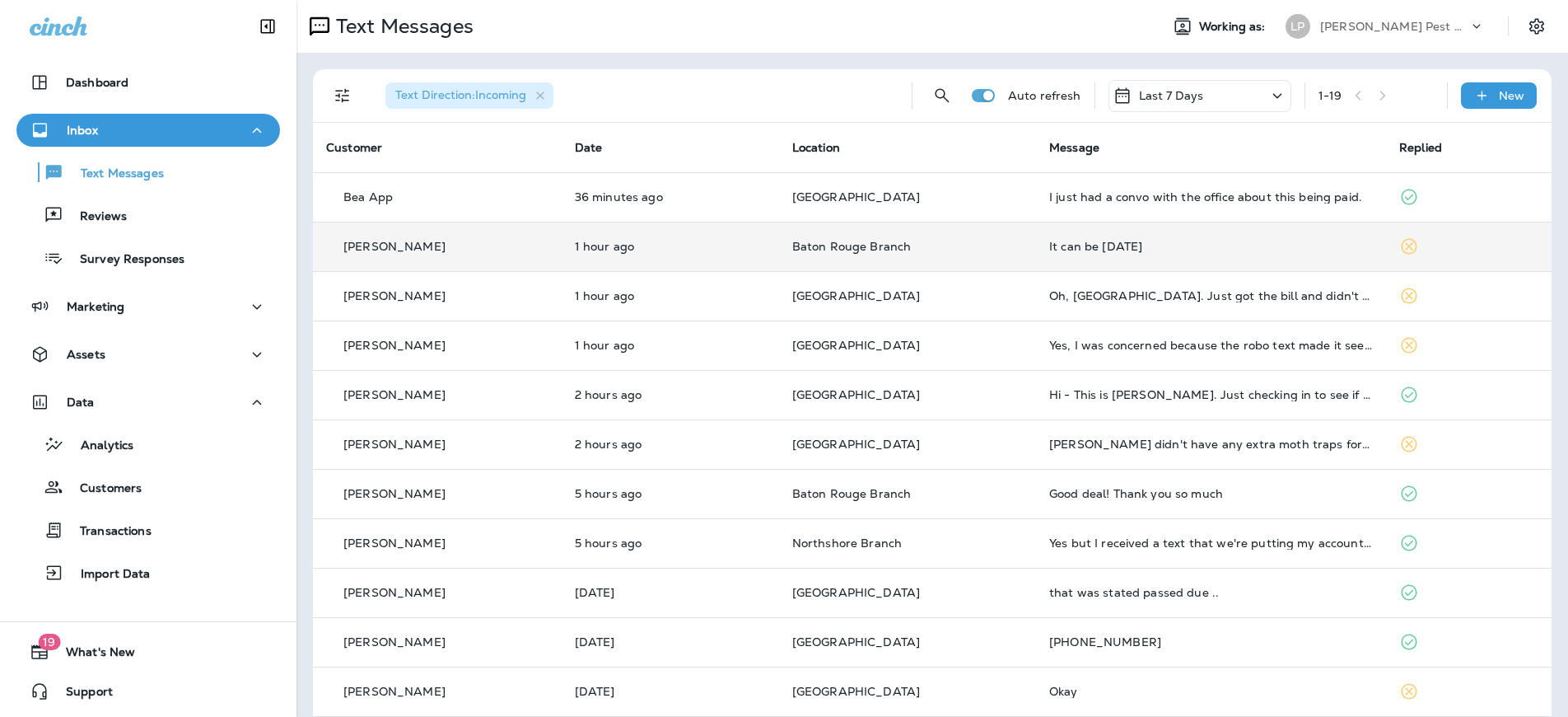
click at [432, 252] on div "[PERSON_NAME]" at bounding box center [438, 246] width 222 height 18
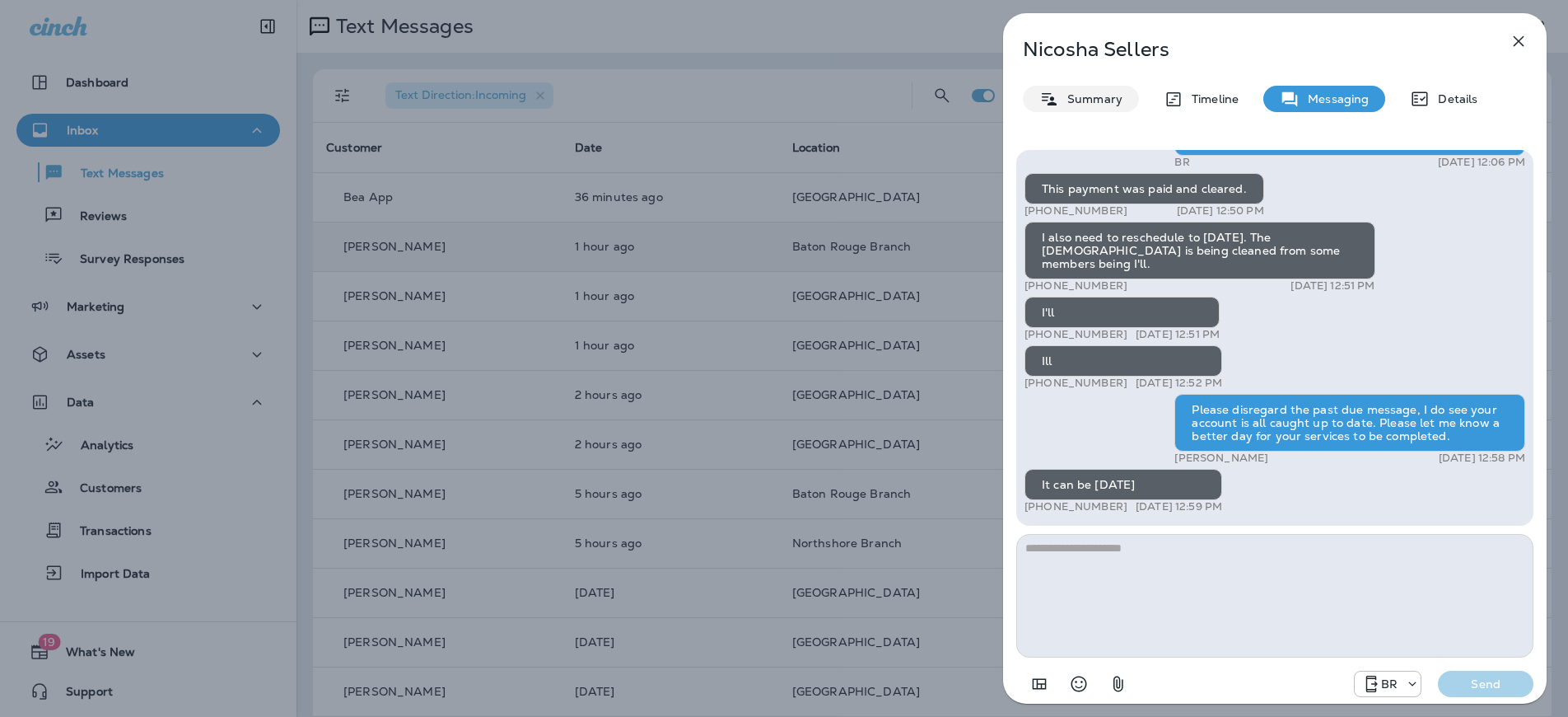
click at [1087, 99] on p "Summary" at bounding box center [1091, 99] width 64 height 13
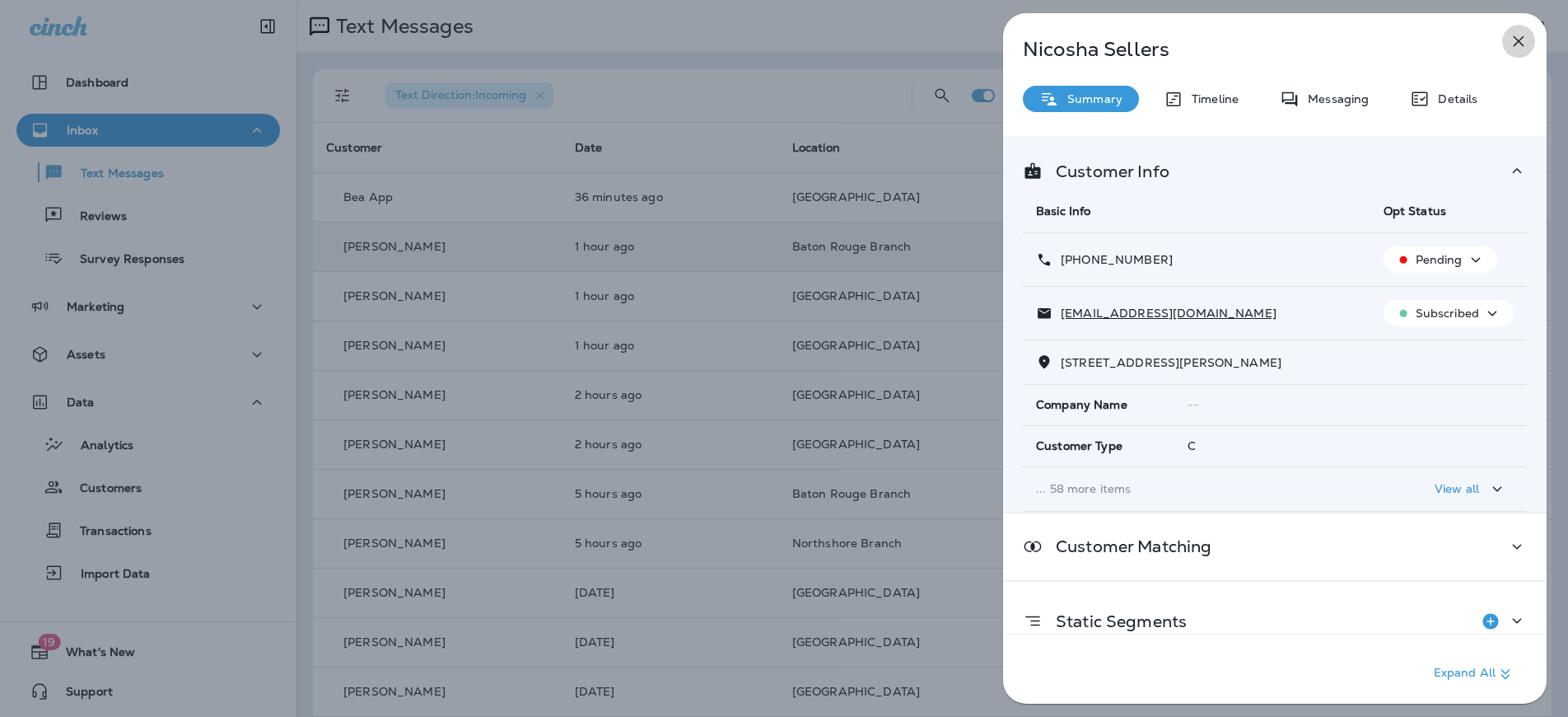
click at [1521, 41] on icon "button" at bounding box center [1518, 41] width 19 height 19
